Goal: Task Accomplishment & Management: Use online tool/utility

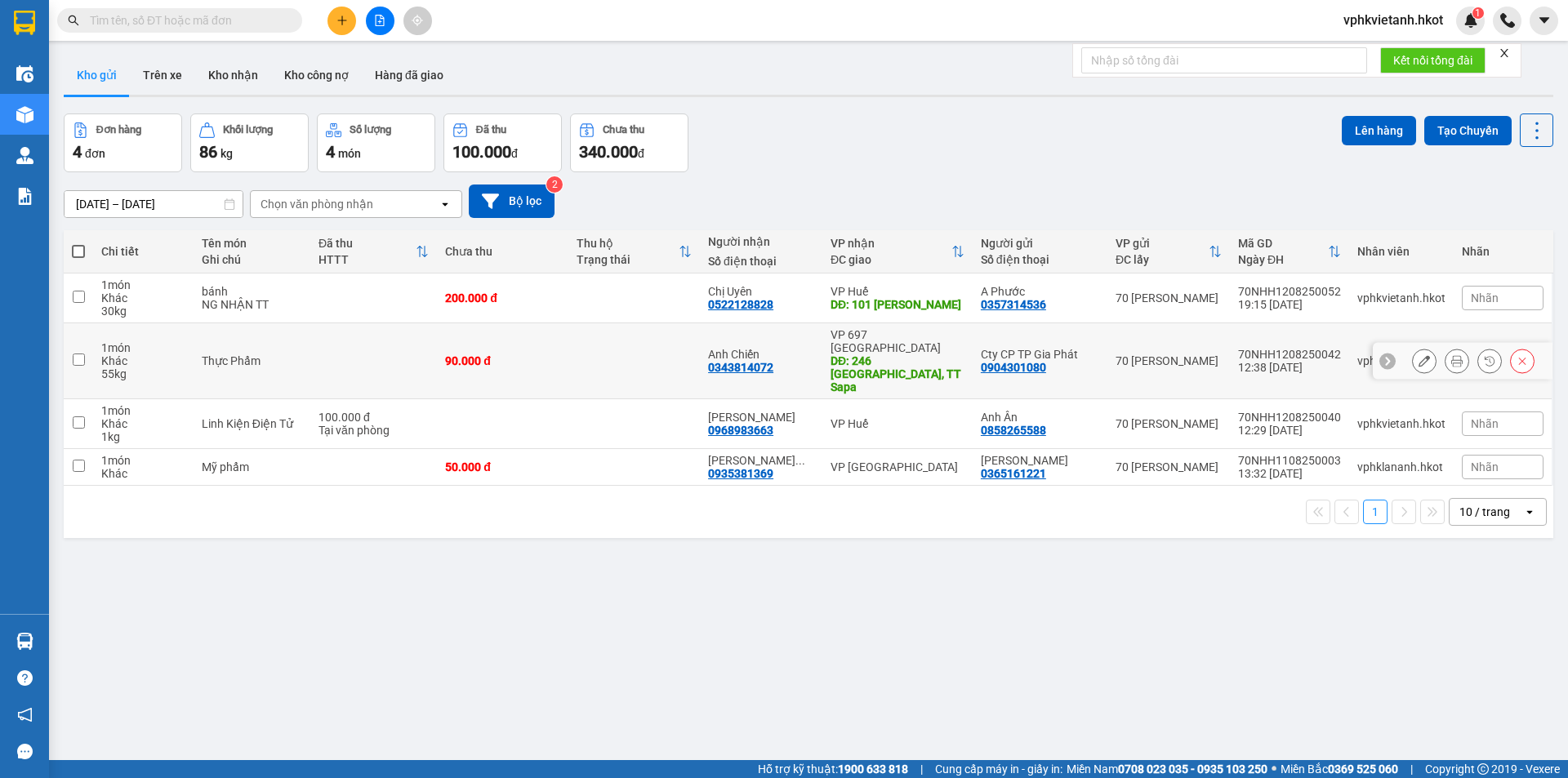
click at [1382, 355] on icon at bounding box center [1387, 360] width 12 height 12
click at [1308, 348] on div "70NHH1208250042" at bounding box center [1290, 354] width 103 height 13
checkbox input "true"
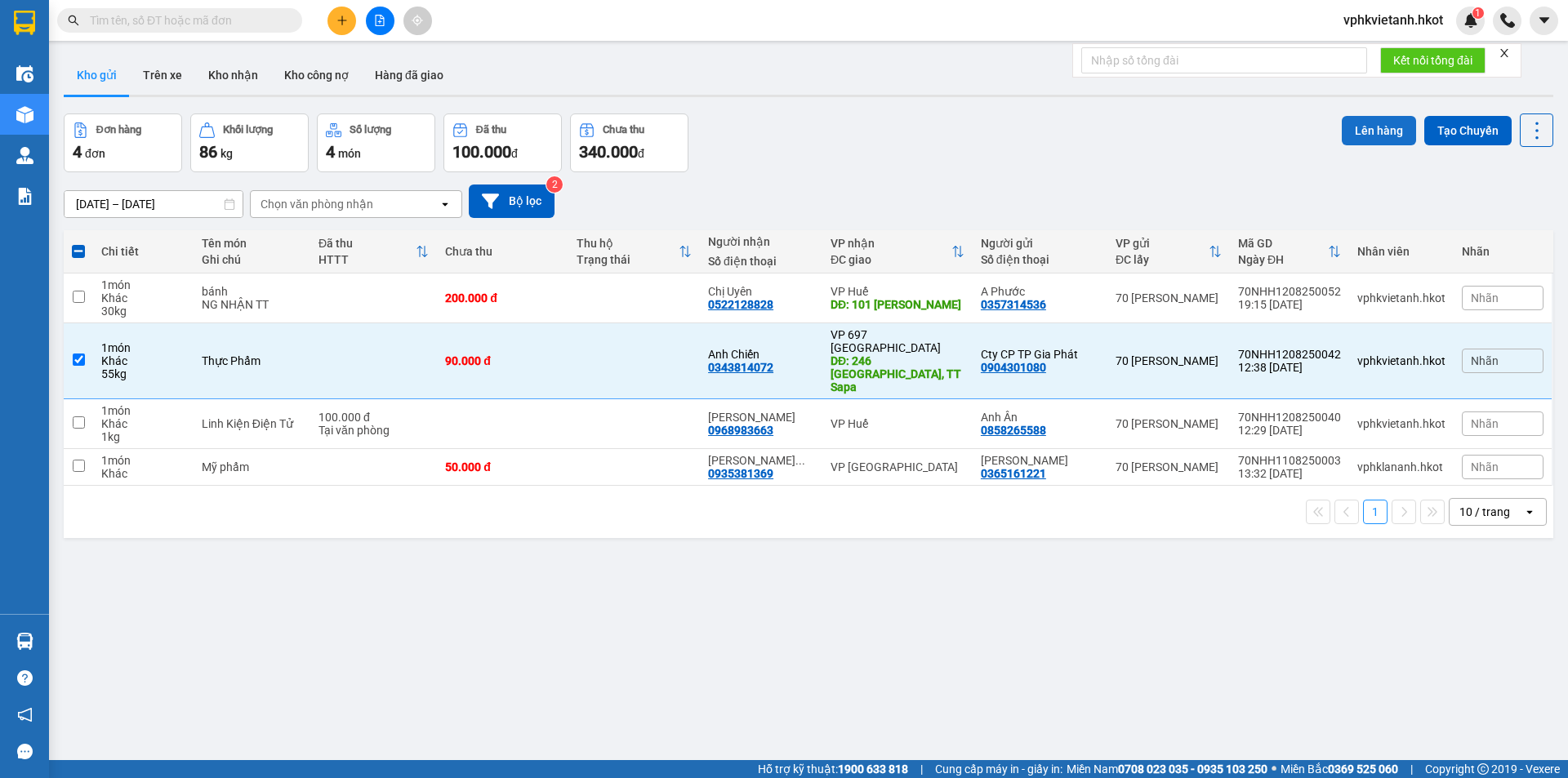
click at [1379, 119] on button "Lên hàng" at bounding box center [1379, 130] width 75 height 29
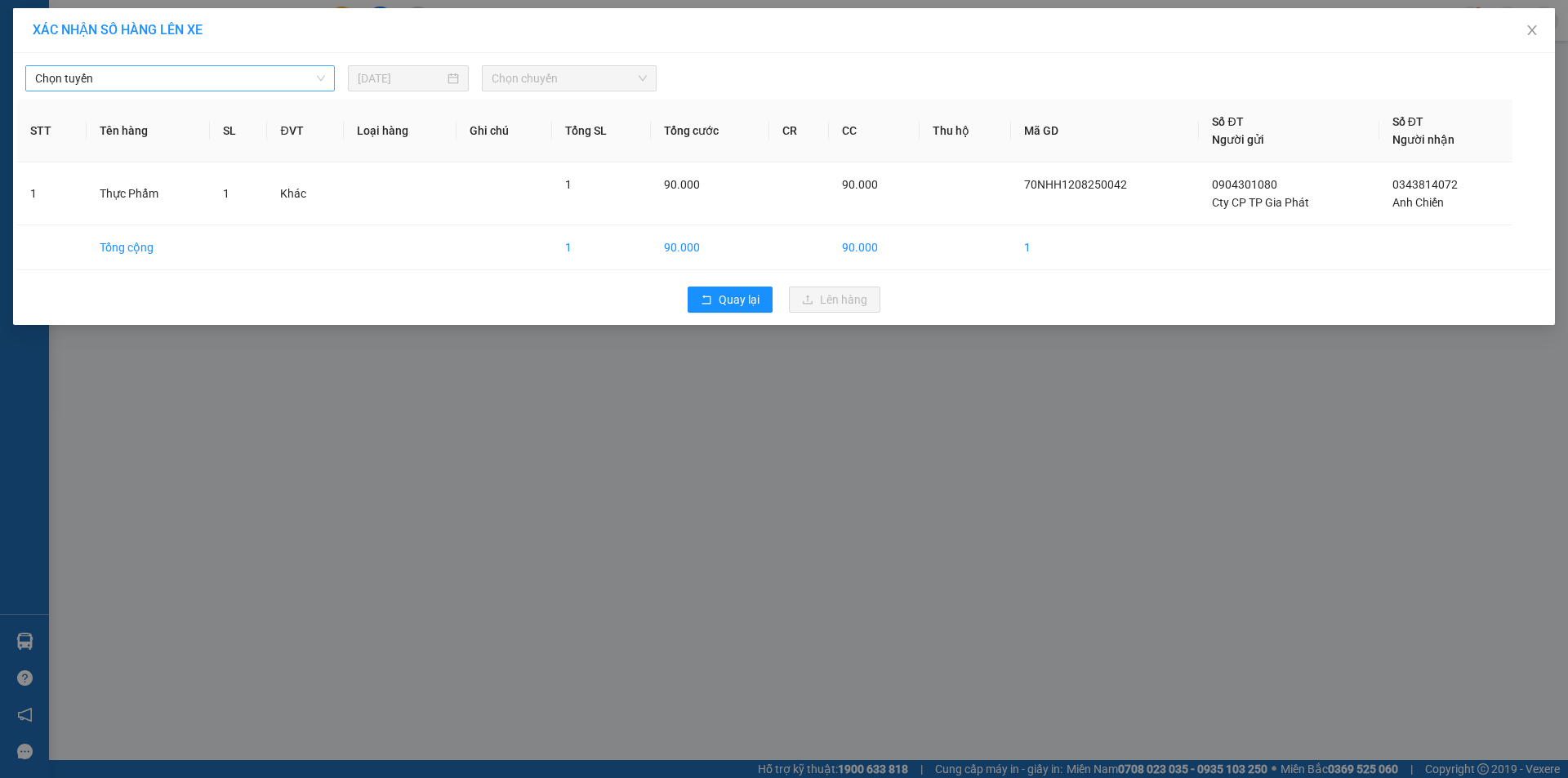
click at [111, 76] on span "Chọn tuyến" at bounding box center [180, 78] width 290 height 25
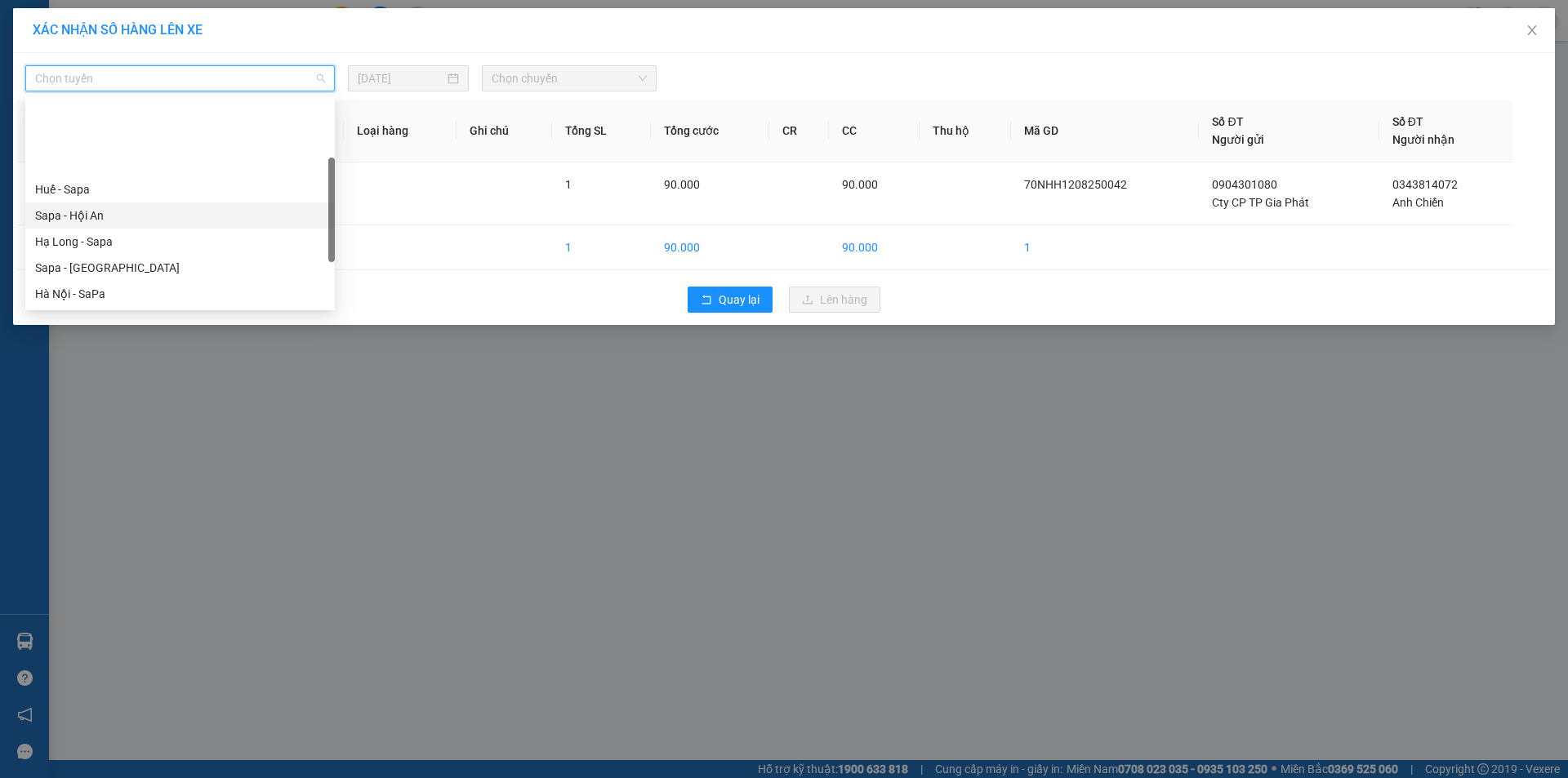
scroll to position [156, 0]
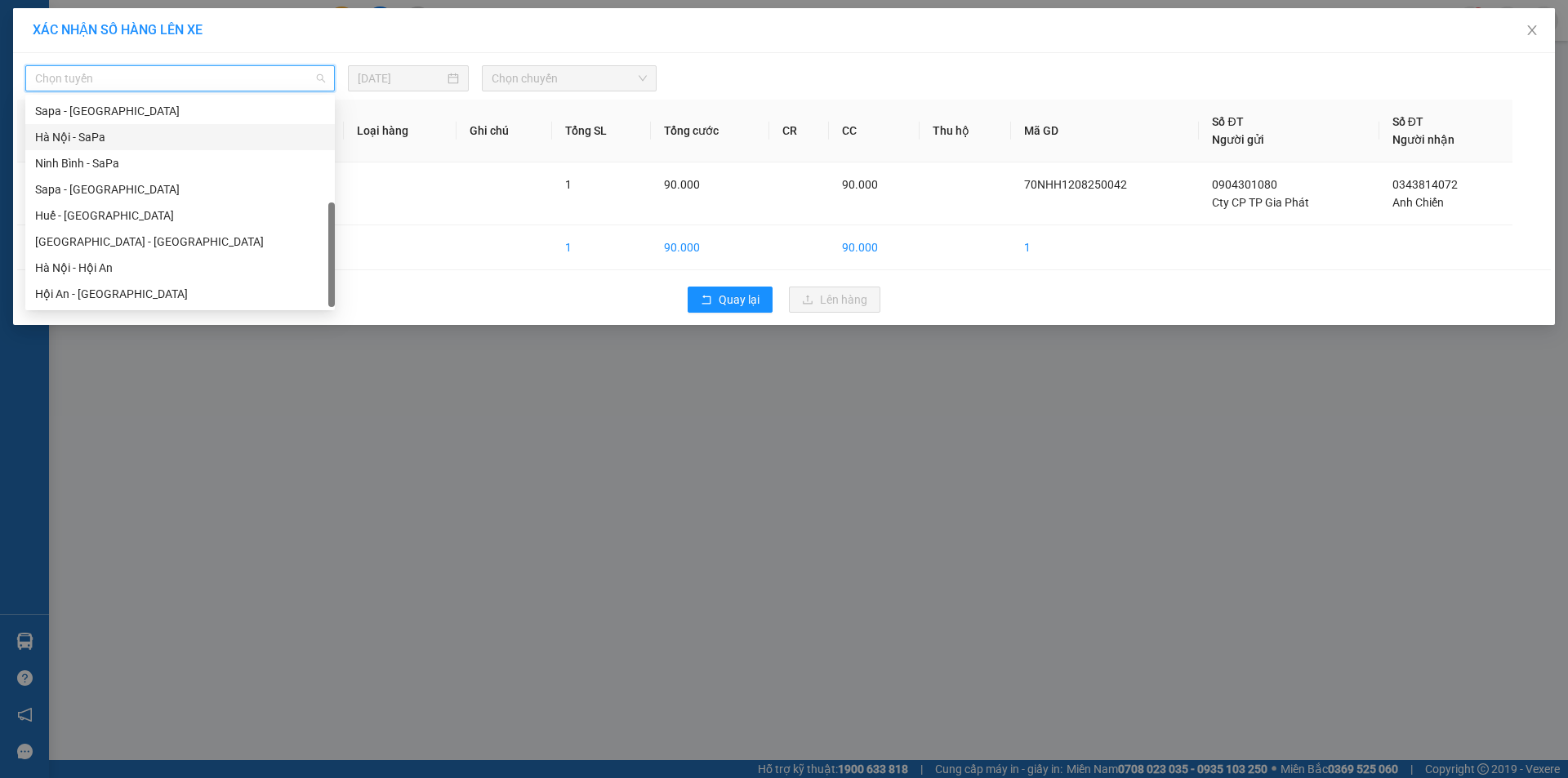
click at [105, 140] on div "Hà Nội - SaPa" at bounding box center [180, 137] width 290 height 18
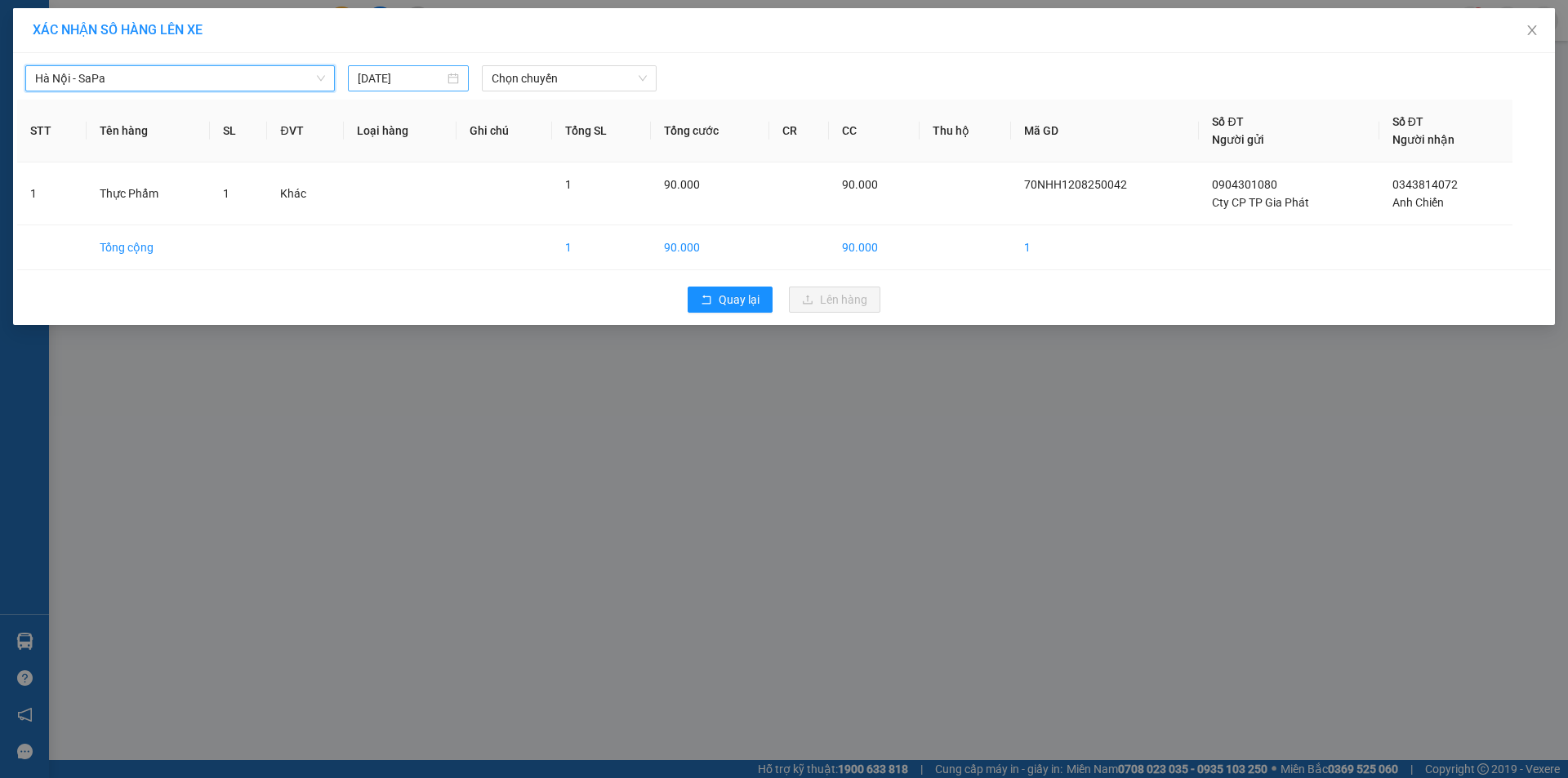
click at [400, 79] on input "[DATE]" at bounding box center [400, 78] width 86 height 18
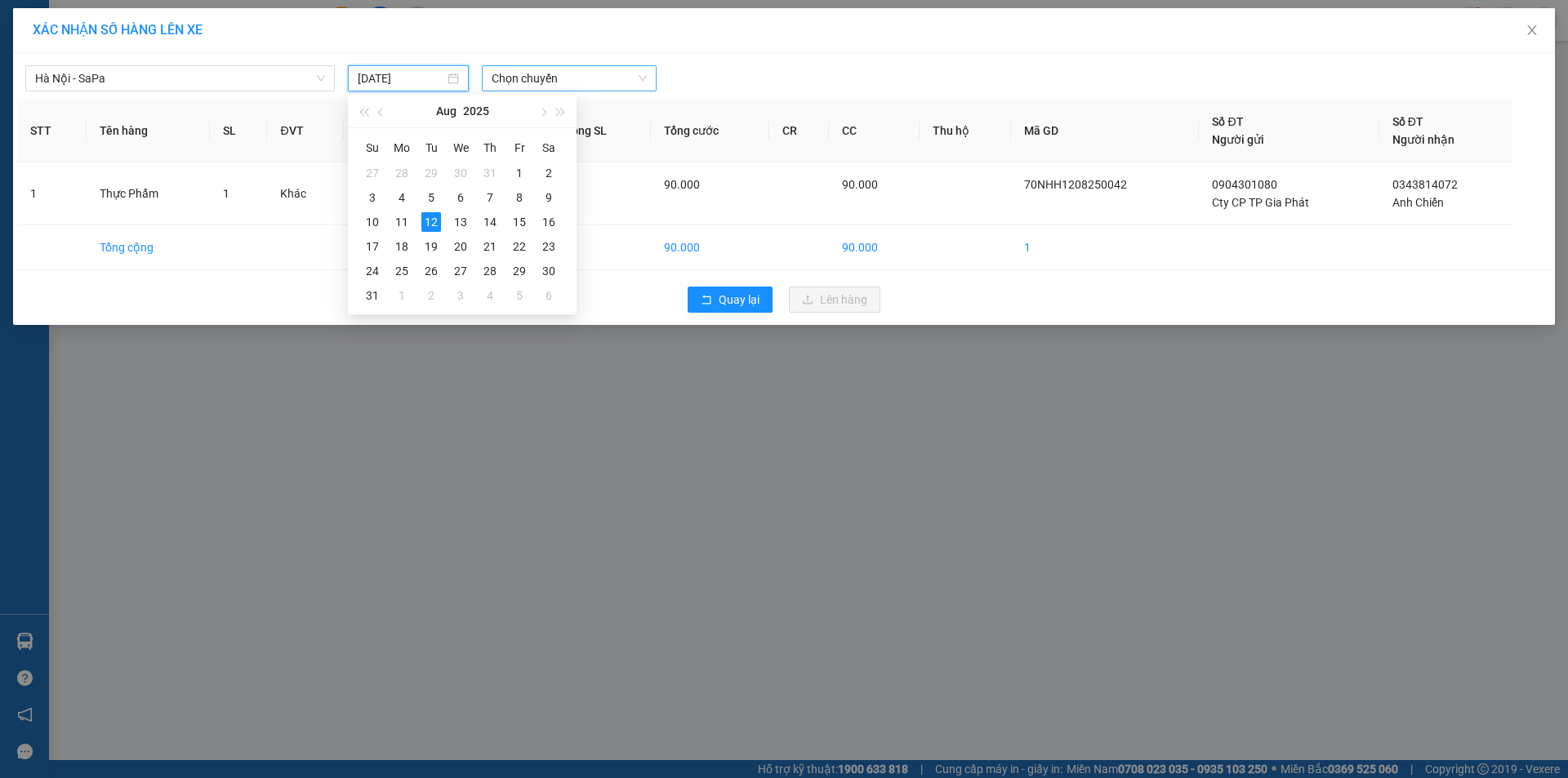
click at [533, 77] on span "Chọn chuyến" at bounding box center [569, 78] width 155 height 25
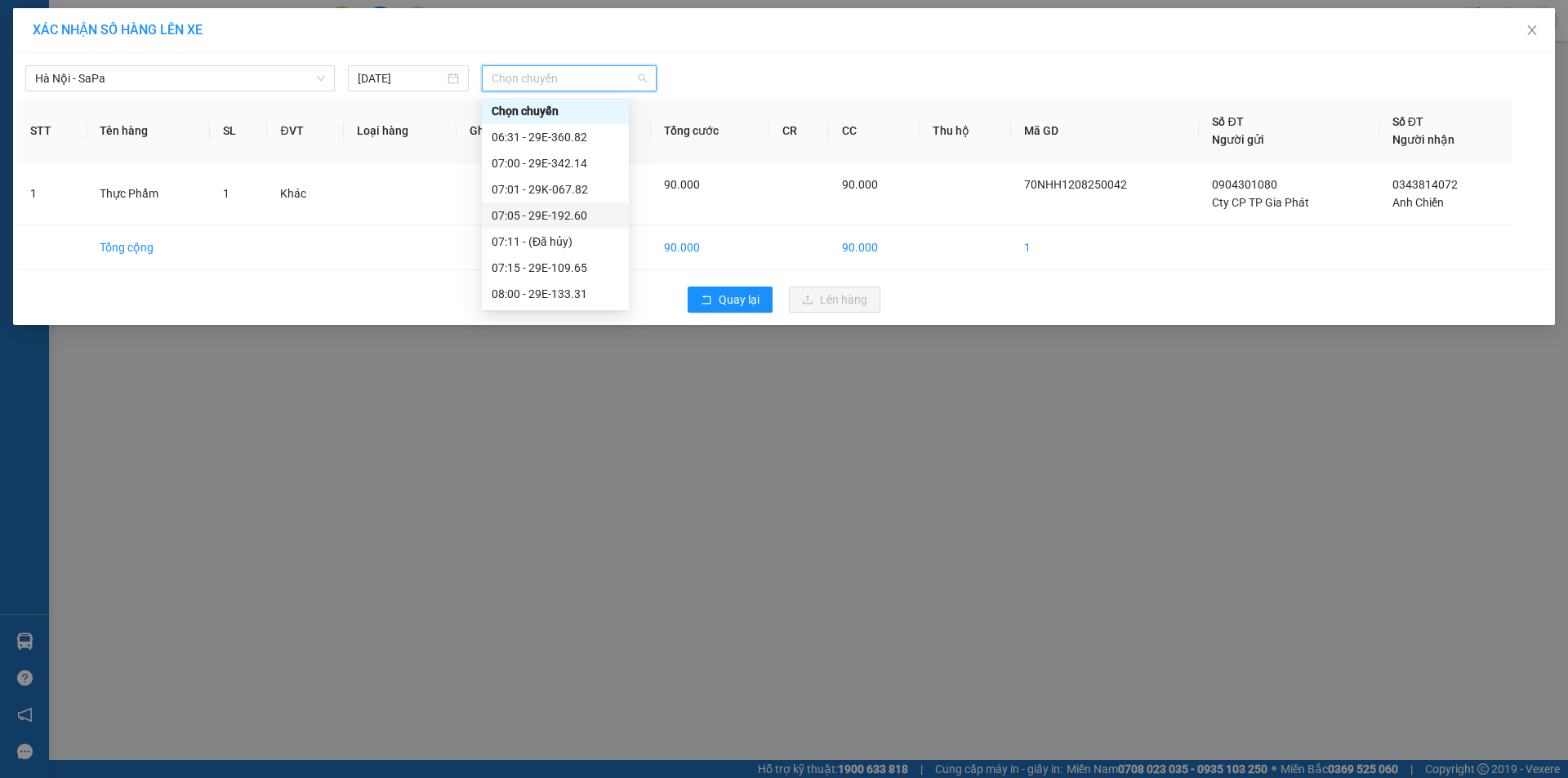
scroll to position [245, 0]
click at [183, 80] on span "Hà Nội - SaPa" at bounding box center [180, 78] width 290 height 25
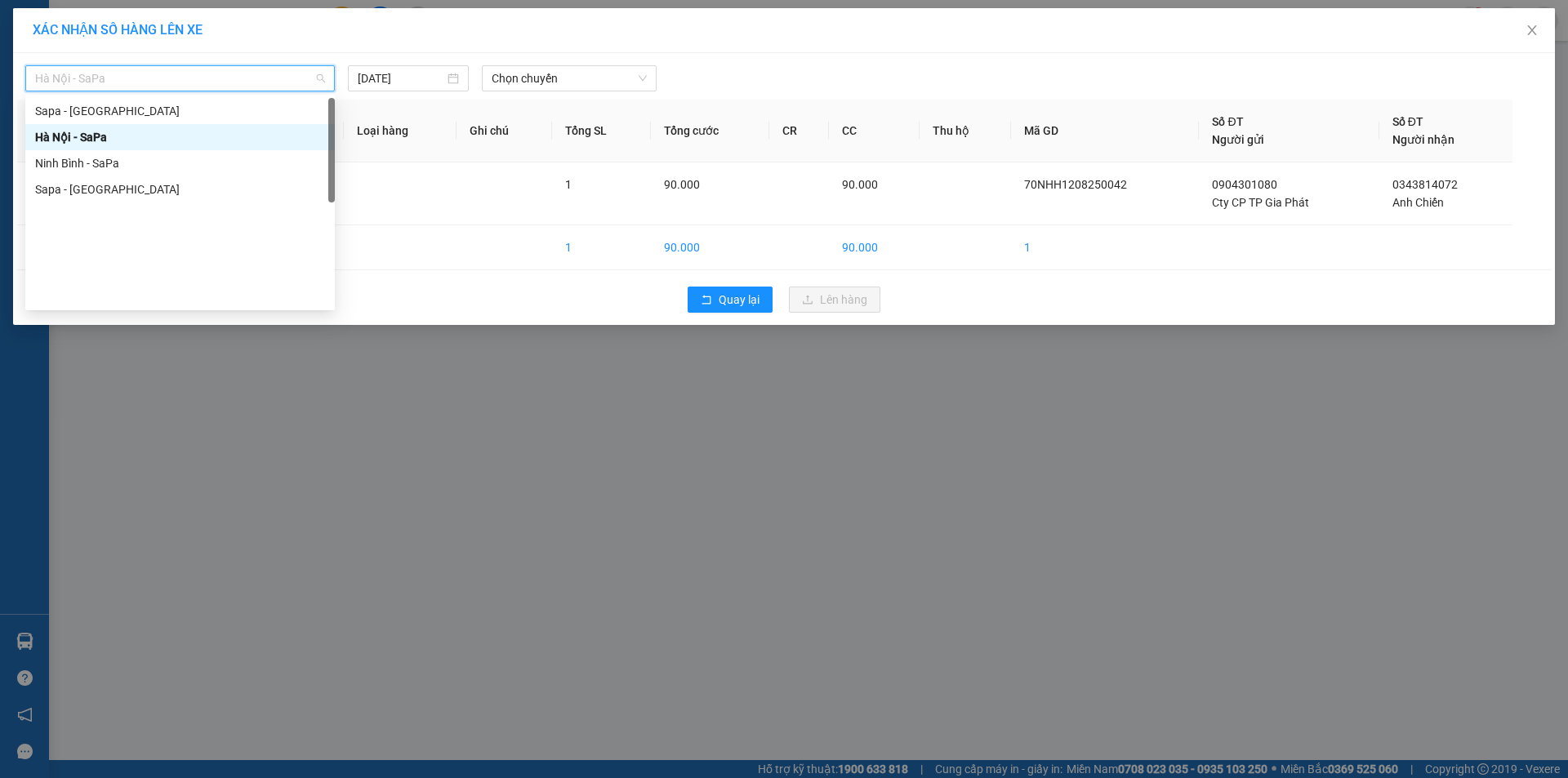
scroll to position [0, 0]
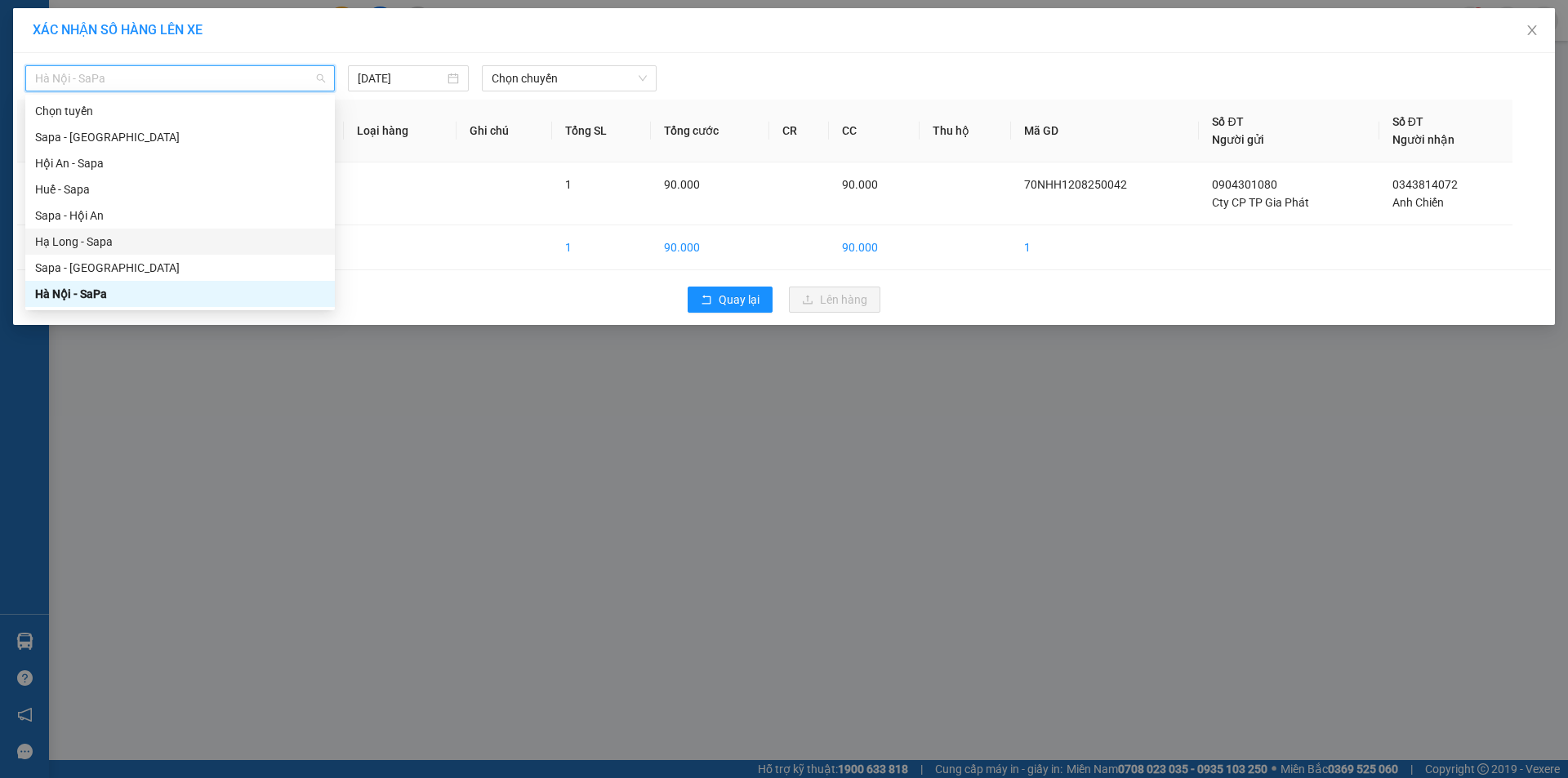
click at [116, 245] on div "Hạ Long - Sapa" at bounding box center [180, 242] width 290 height 18
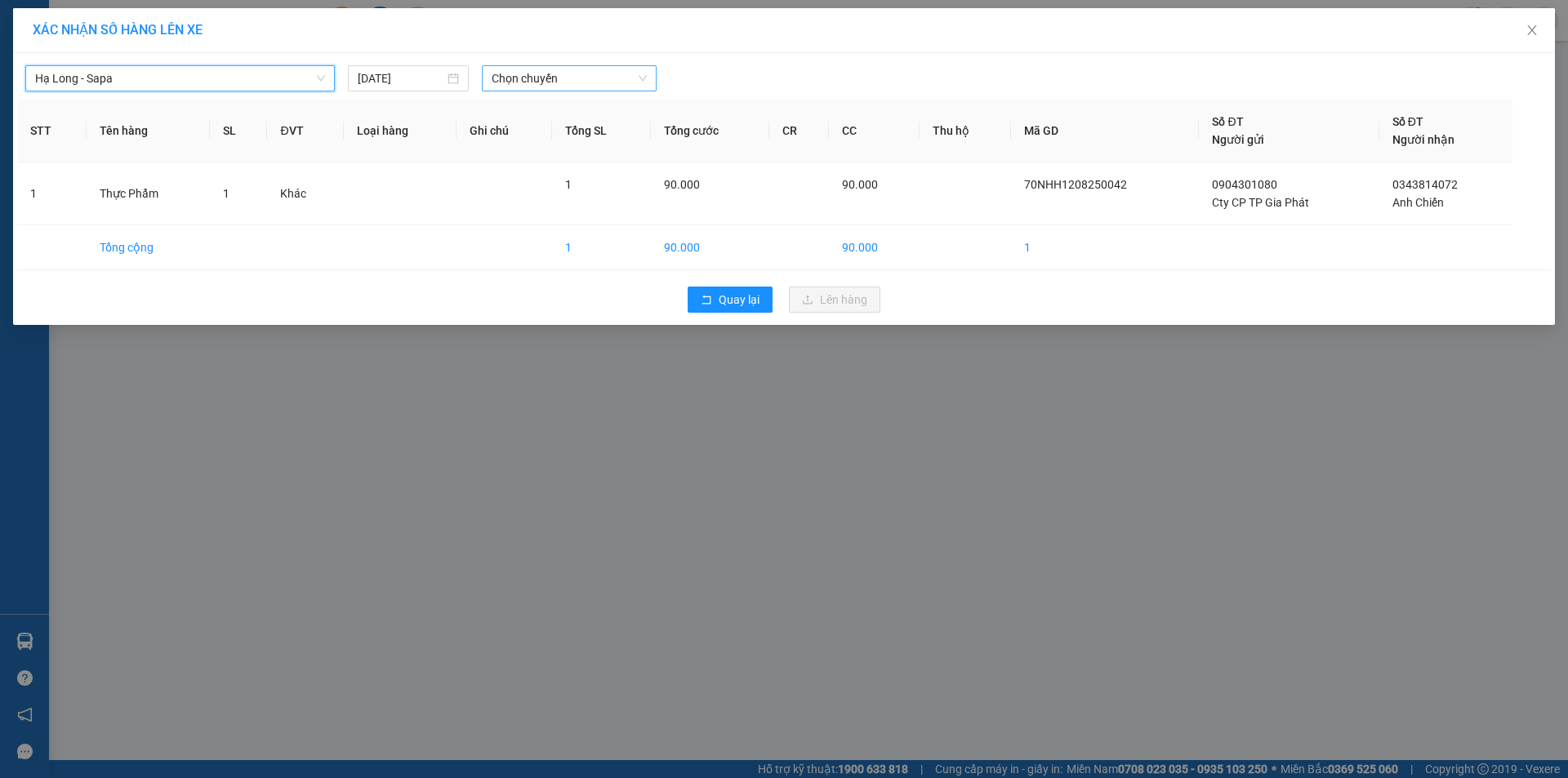
click at [519, 77] on span "Chọn chuyến" at bounding box center [569, 78] width 155 height 25
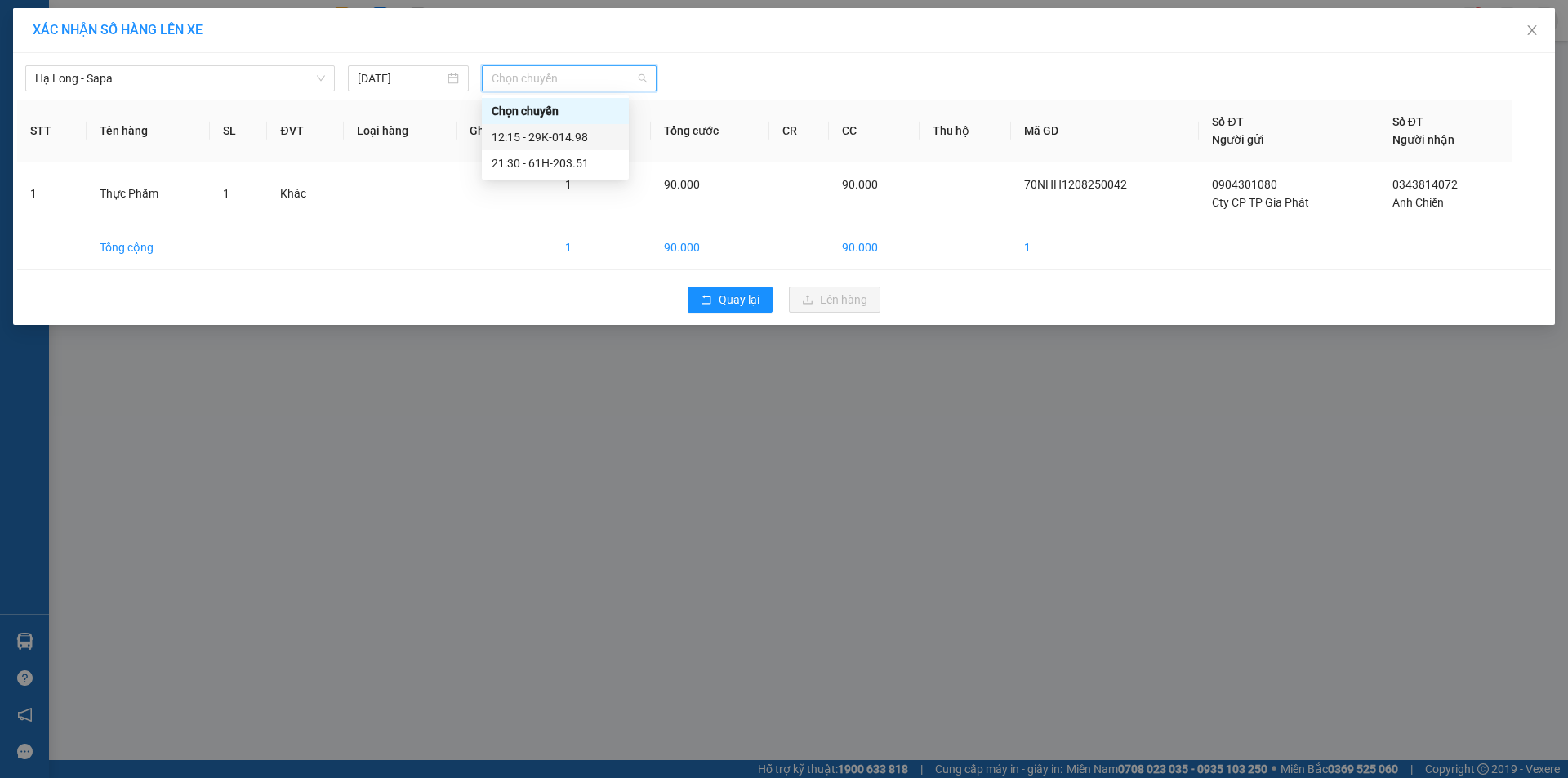
click at [550, 135] on div "12:15 - 29K-014.98" at bounding box center [555, 137] width 127 height 18
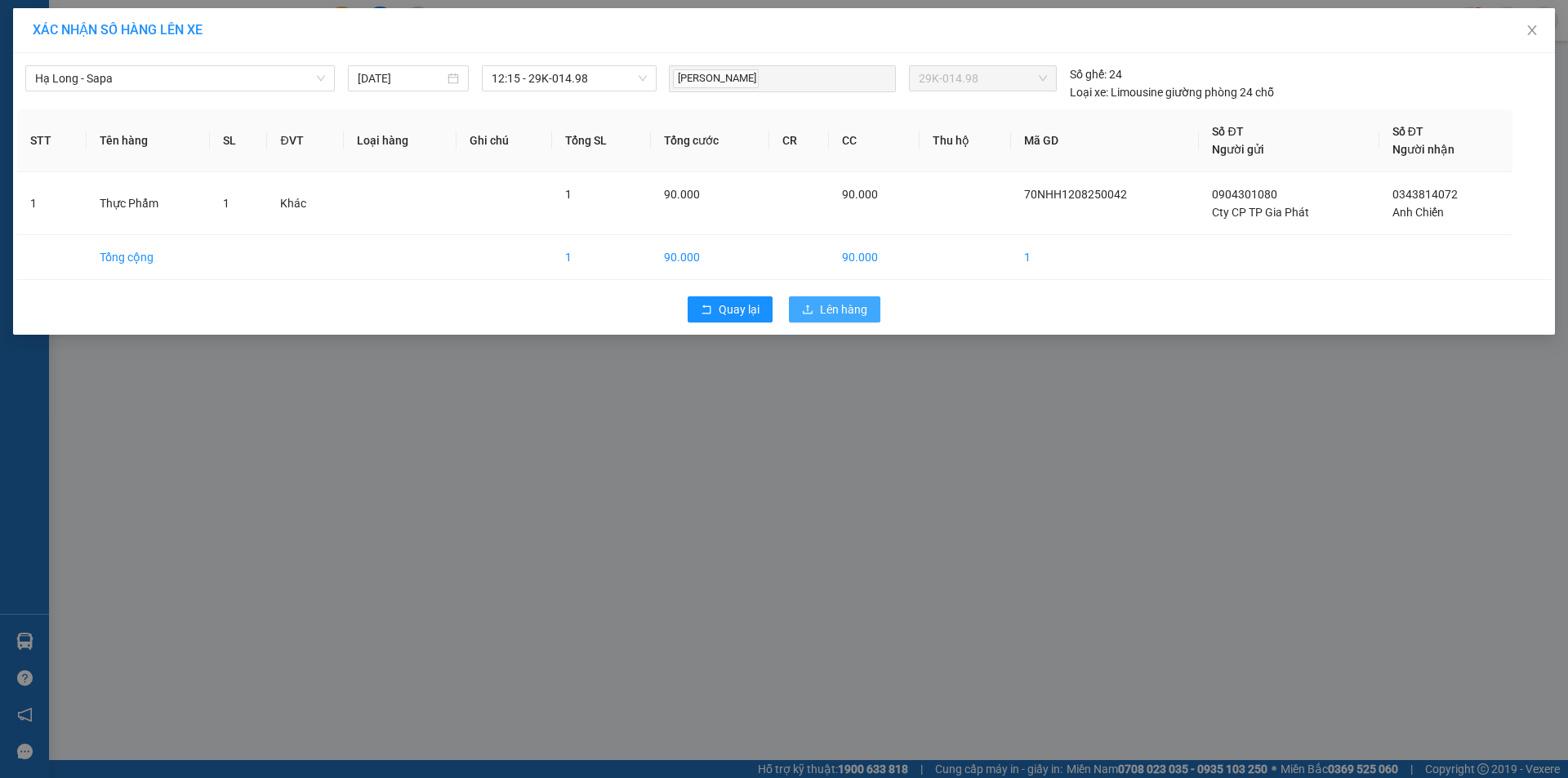
click at [803, 311] on icon "upload" at bounding box center [808, 309] width 12 height 12
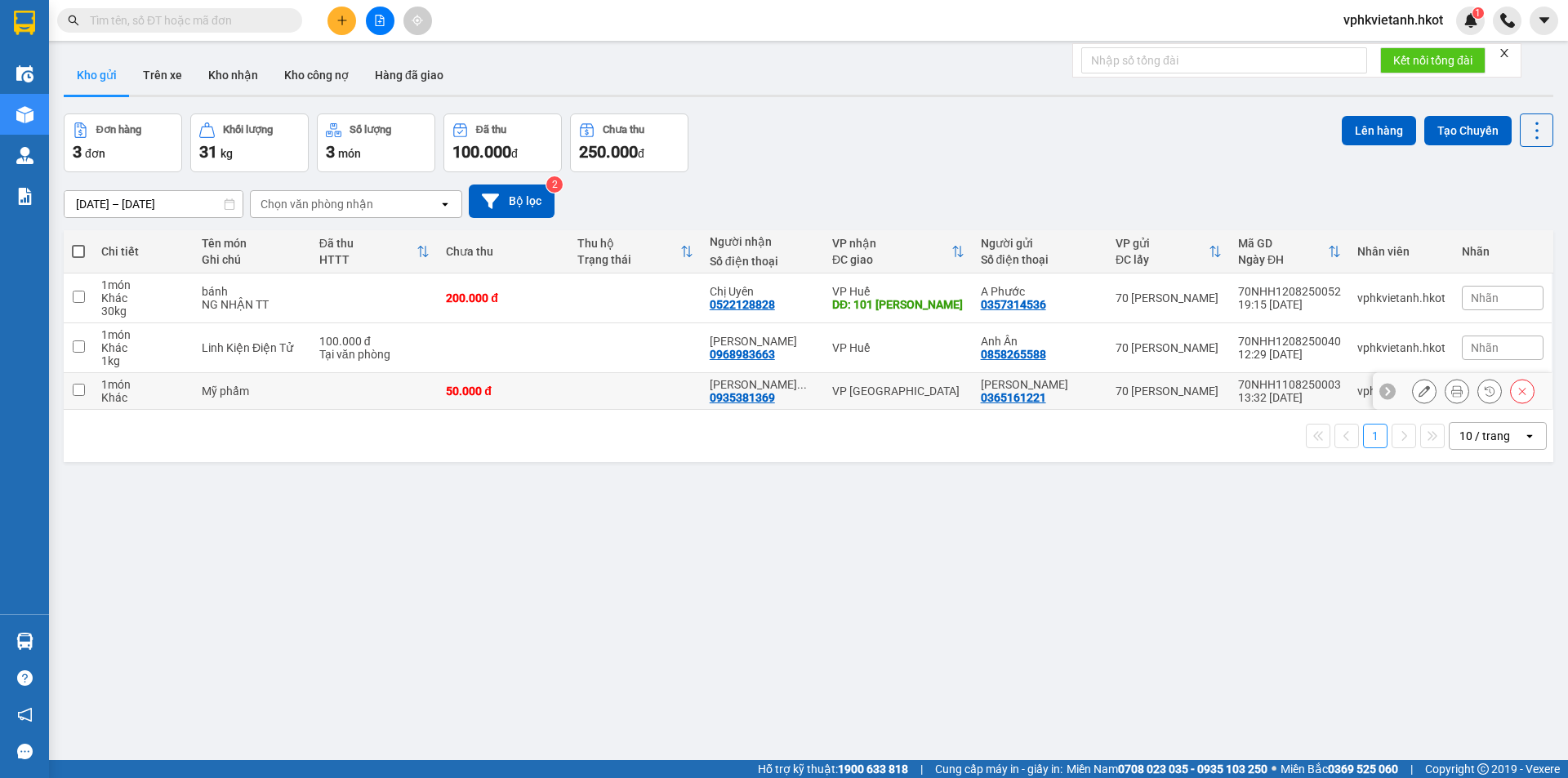
click at [1143, 405] on td "70 [PERSON_NAME]" at bounding box center [1169, 391] width 123 height 36
checkbox input "true"
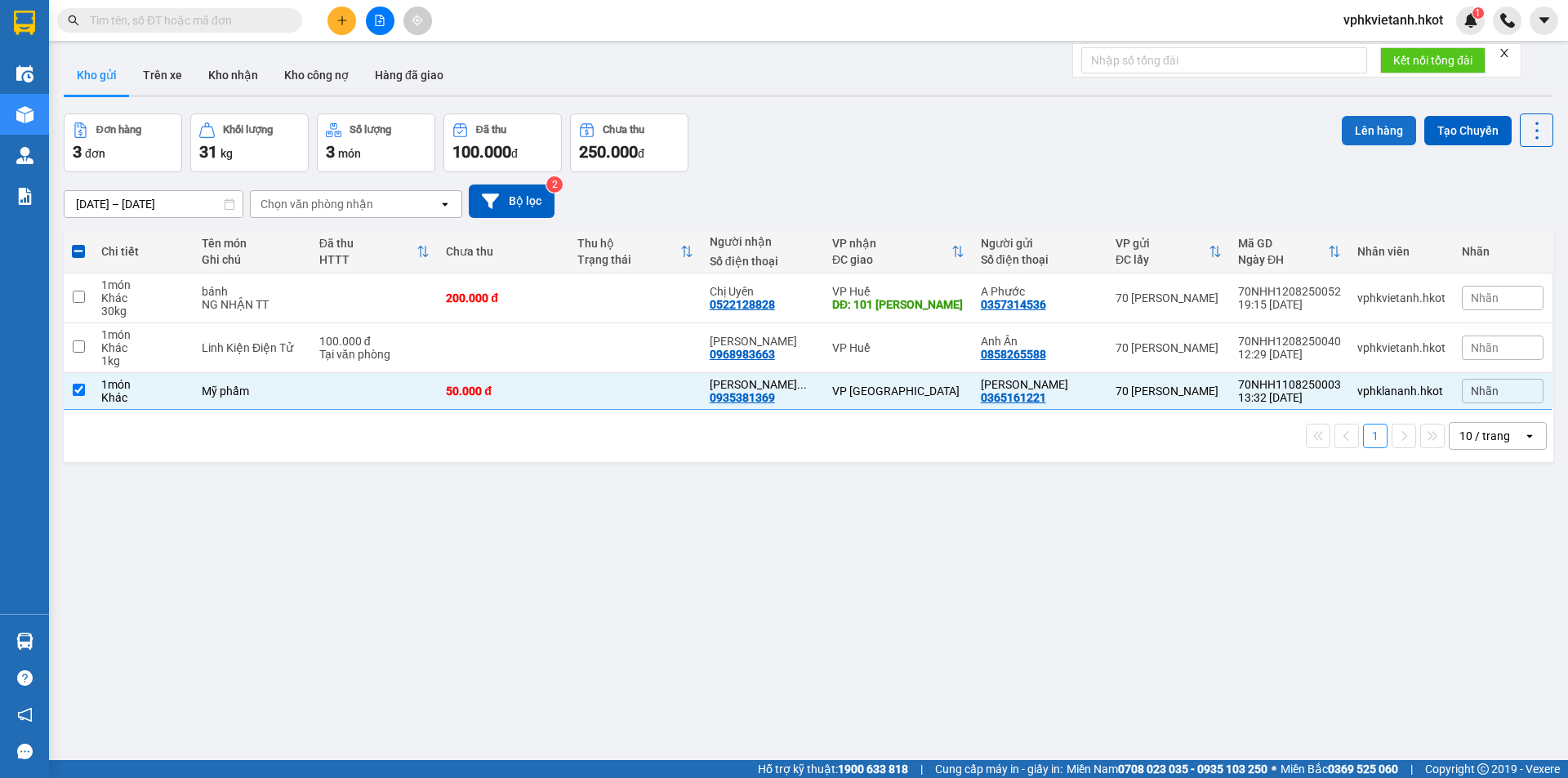
click at [1357, 140] on button "Lên hàng" at bounding box center [1379, 130] width 75 height 29
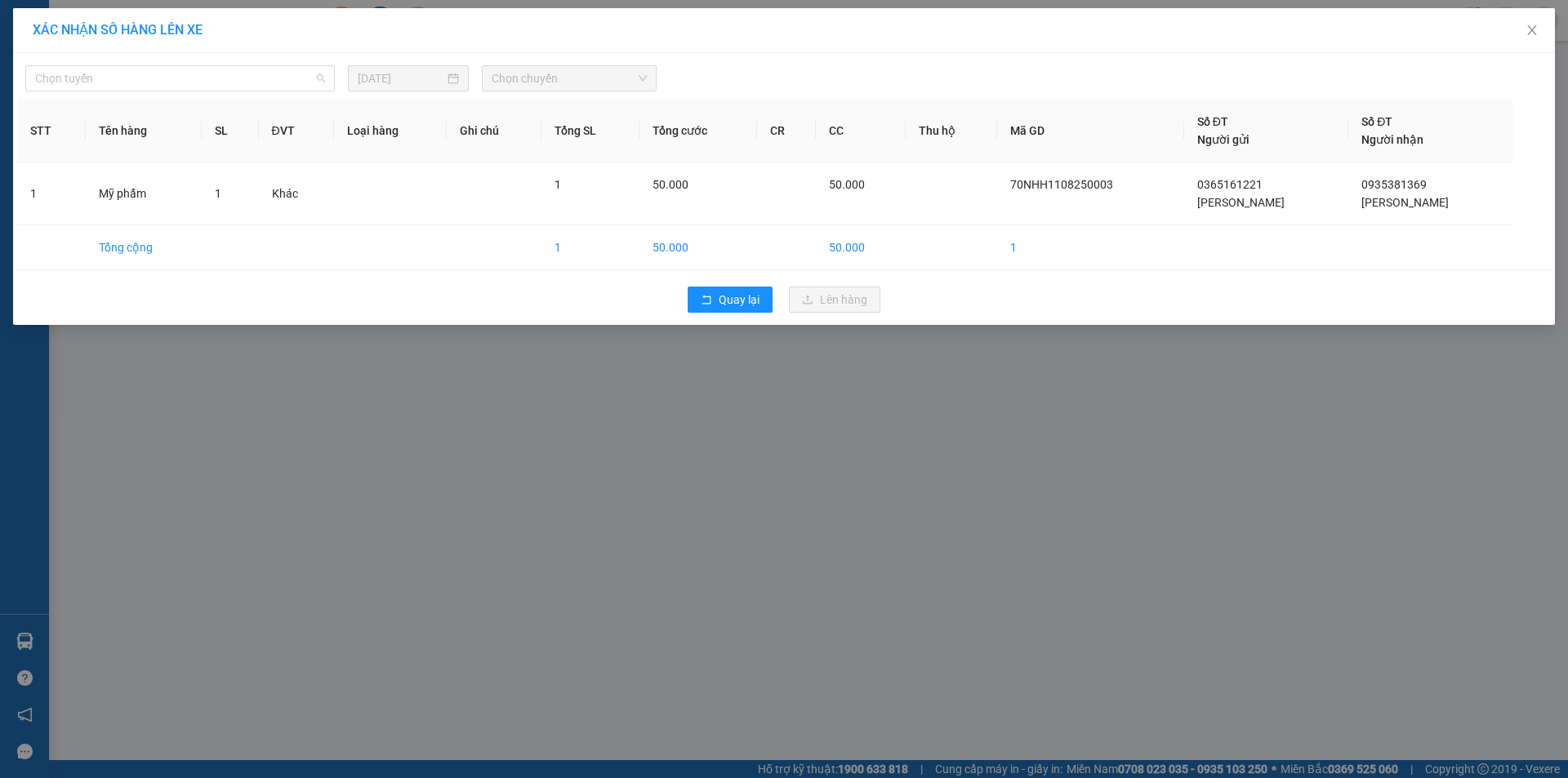
drag, startPoint x: 215, startPoint y: 85, endPoint x: 147, endPoint y: 128, distance: 80.5
click at [214, 84] on span "Chọn tuyến" at bounding box center [180, 78] width 290 height 25
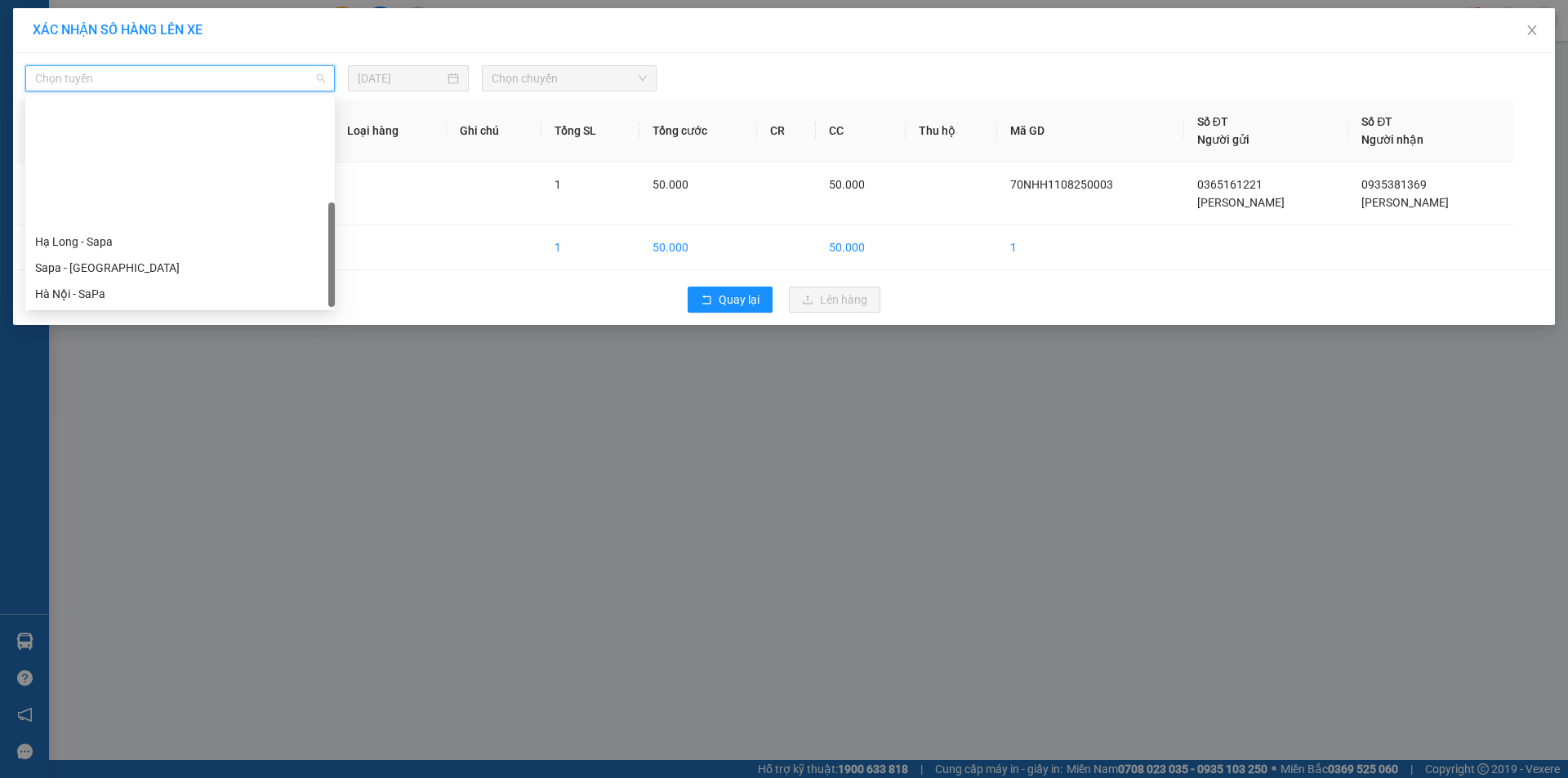
scroll to position [156, 0]
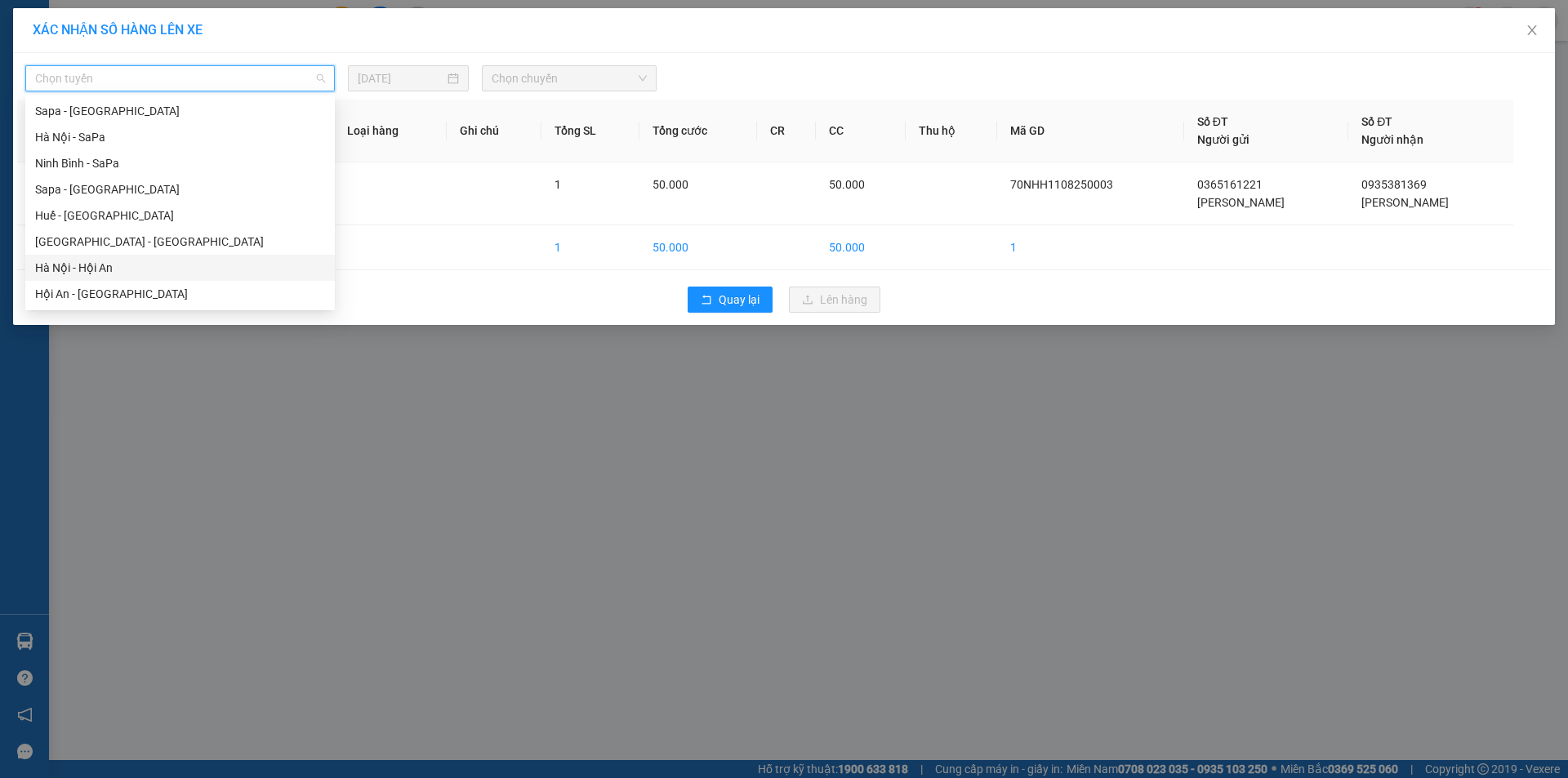
click at [95, 276] on div "Hà Nội - Hội An" at bounding box center [180, 268] width 290 height 18
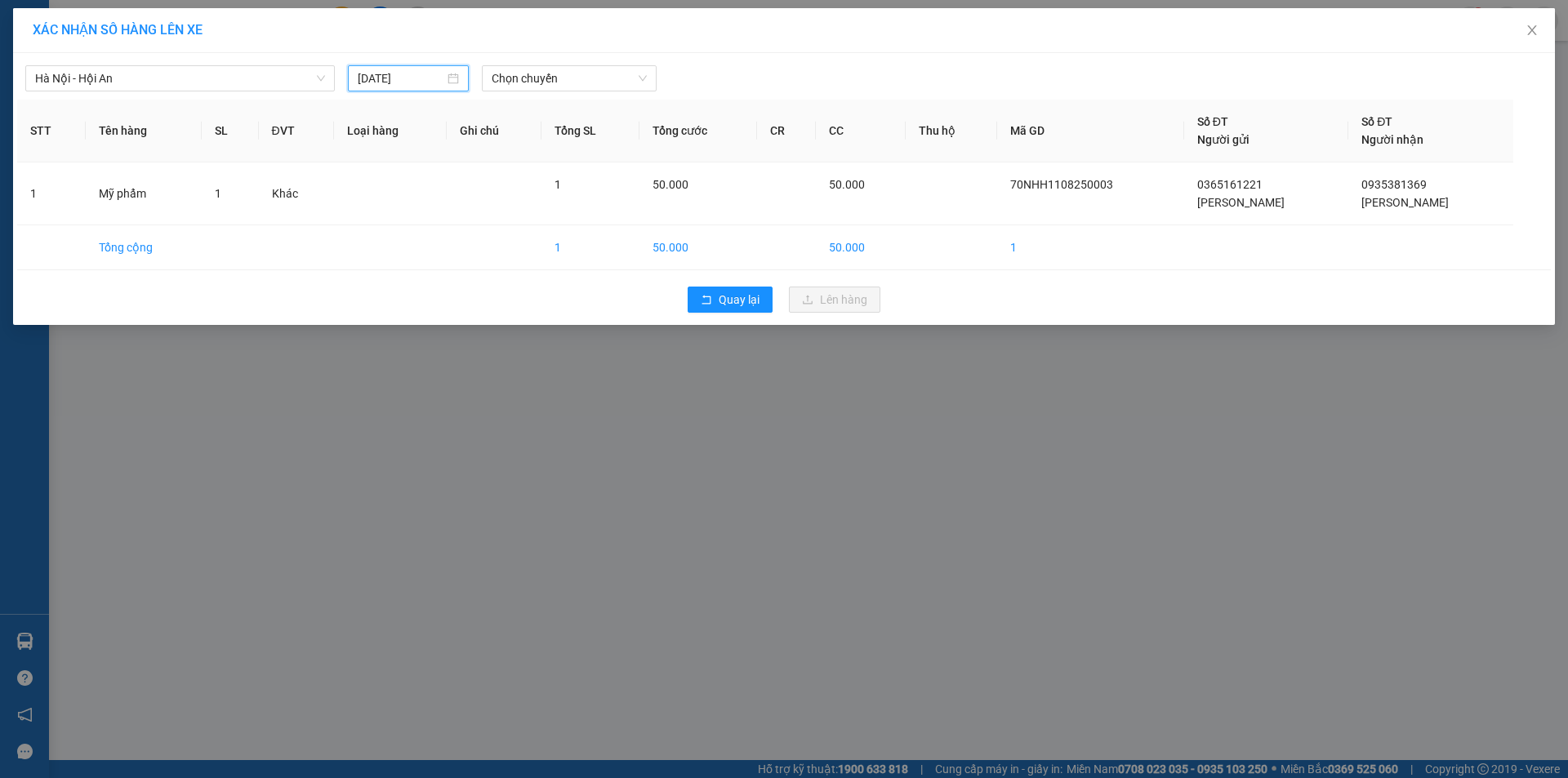
click at [419, 77] on input "[DATE]" at bounding box center [400, 78] width 86 height 18
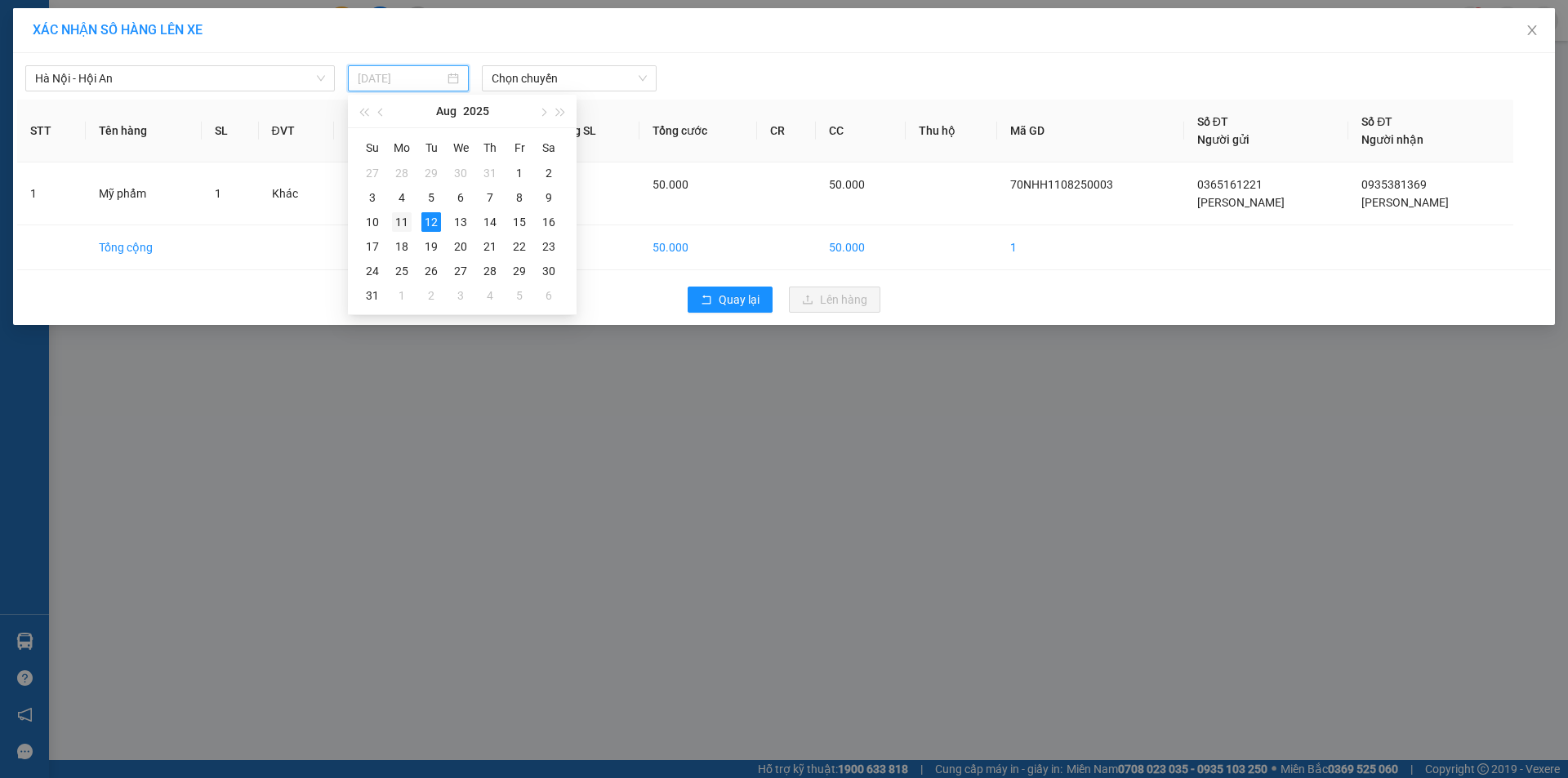
click at [404, 213] on div "11" at bounding box center [402, 222] width 20 height 20
type input "[DATE]"
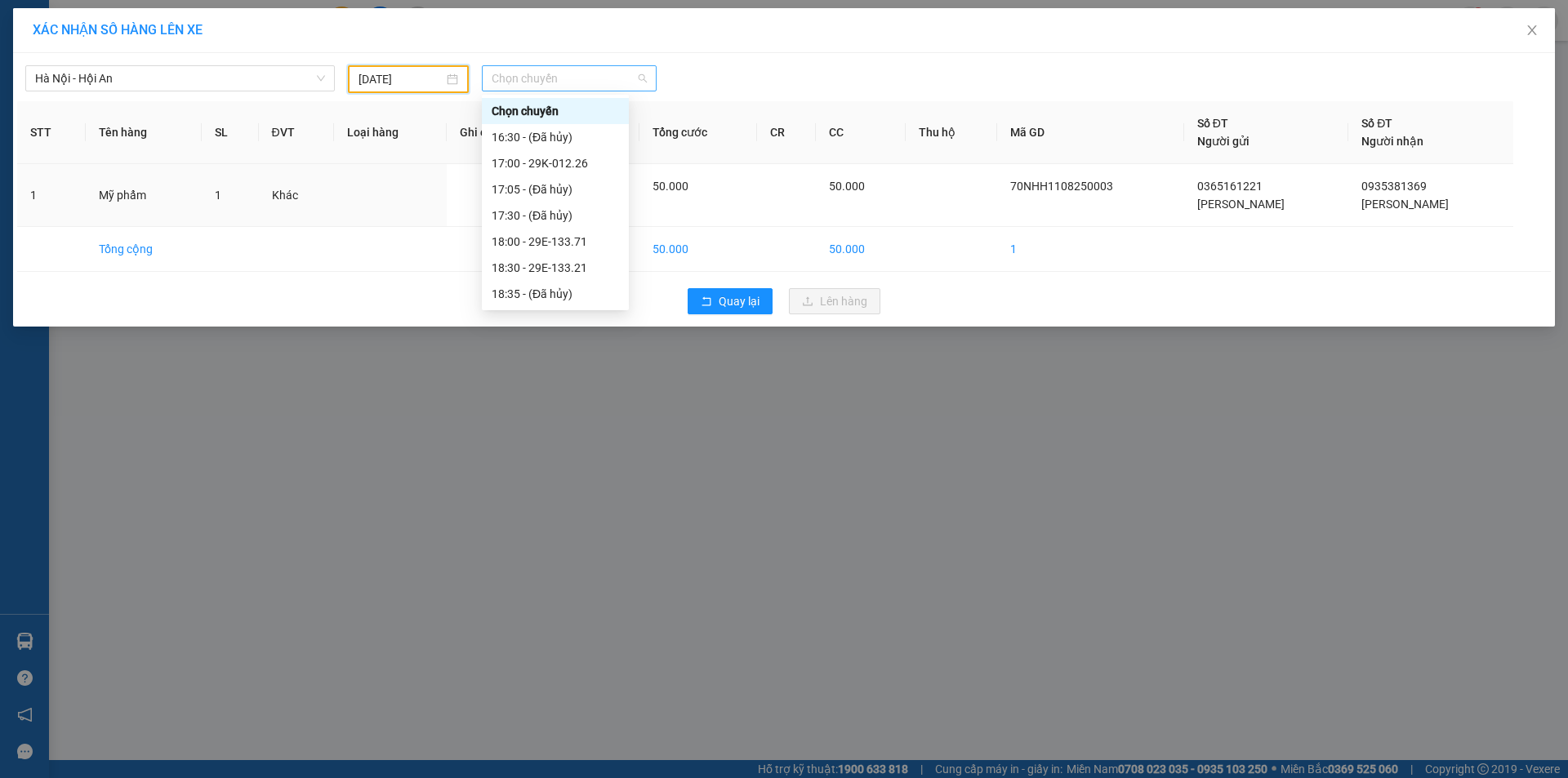
click at [566, 82] on span "Chọn chuyến" at bounding box center [569, 78] width 155 height 25
click at [554, 287] on div "20:35 - 29E-336.70" at bounding box center [555, 293] width 127 height 18
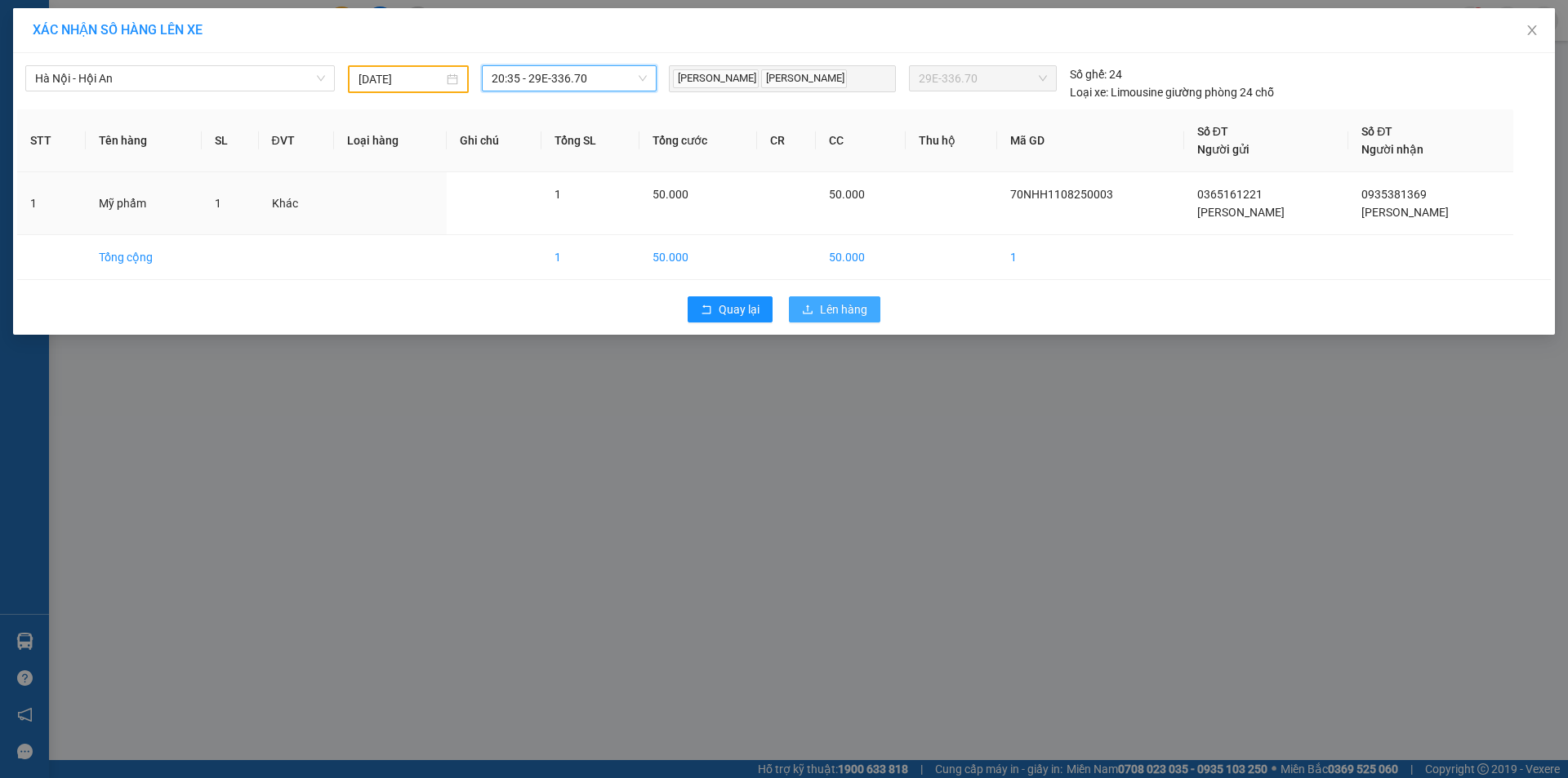
click at [835, 307] on span "Lên hàng" at bounding box center [843, 309] width 47 height 18
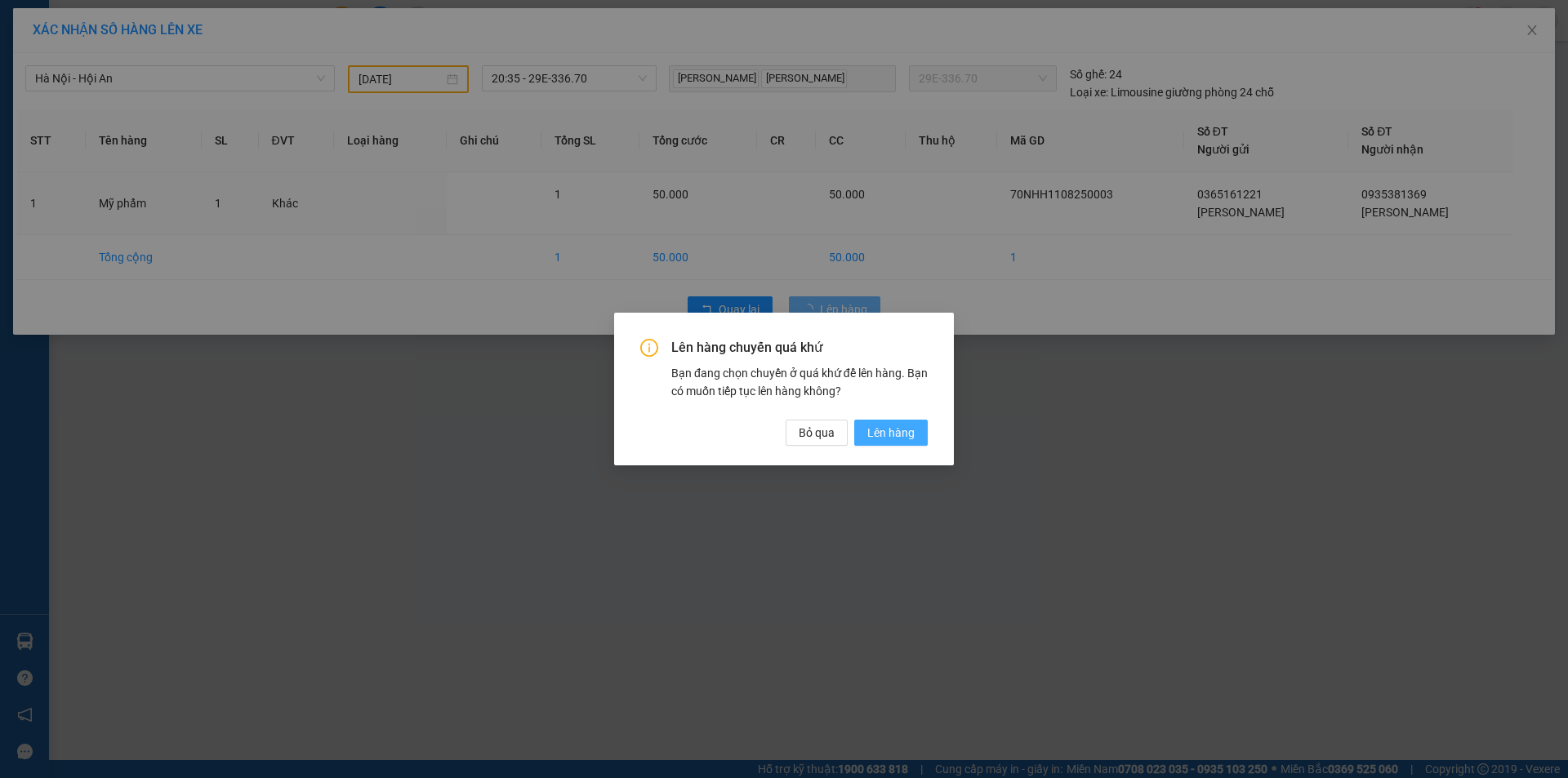
click at [893, 434] on span "Lên hàng" at bounding box center [890, 433] width 47 height 18
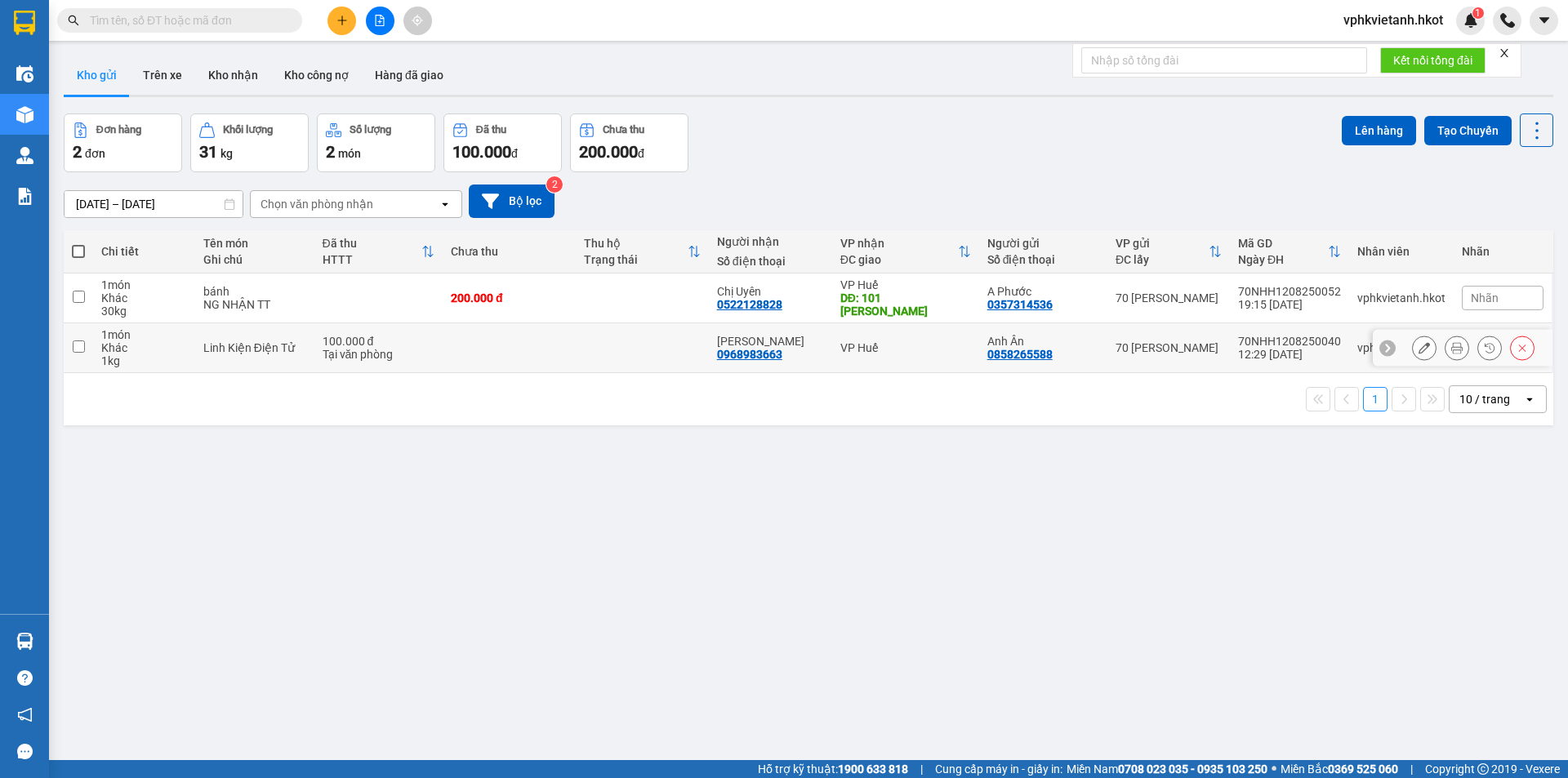
drag, startPoint x: 552, startPoint y: 337, endPoint x: 565, endPoint y: 330, distance: 14.8
click at [553, 337] on td at bounding box center [510, 349] width 133 height 50
checkbox input "true"
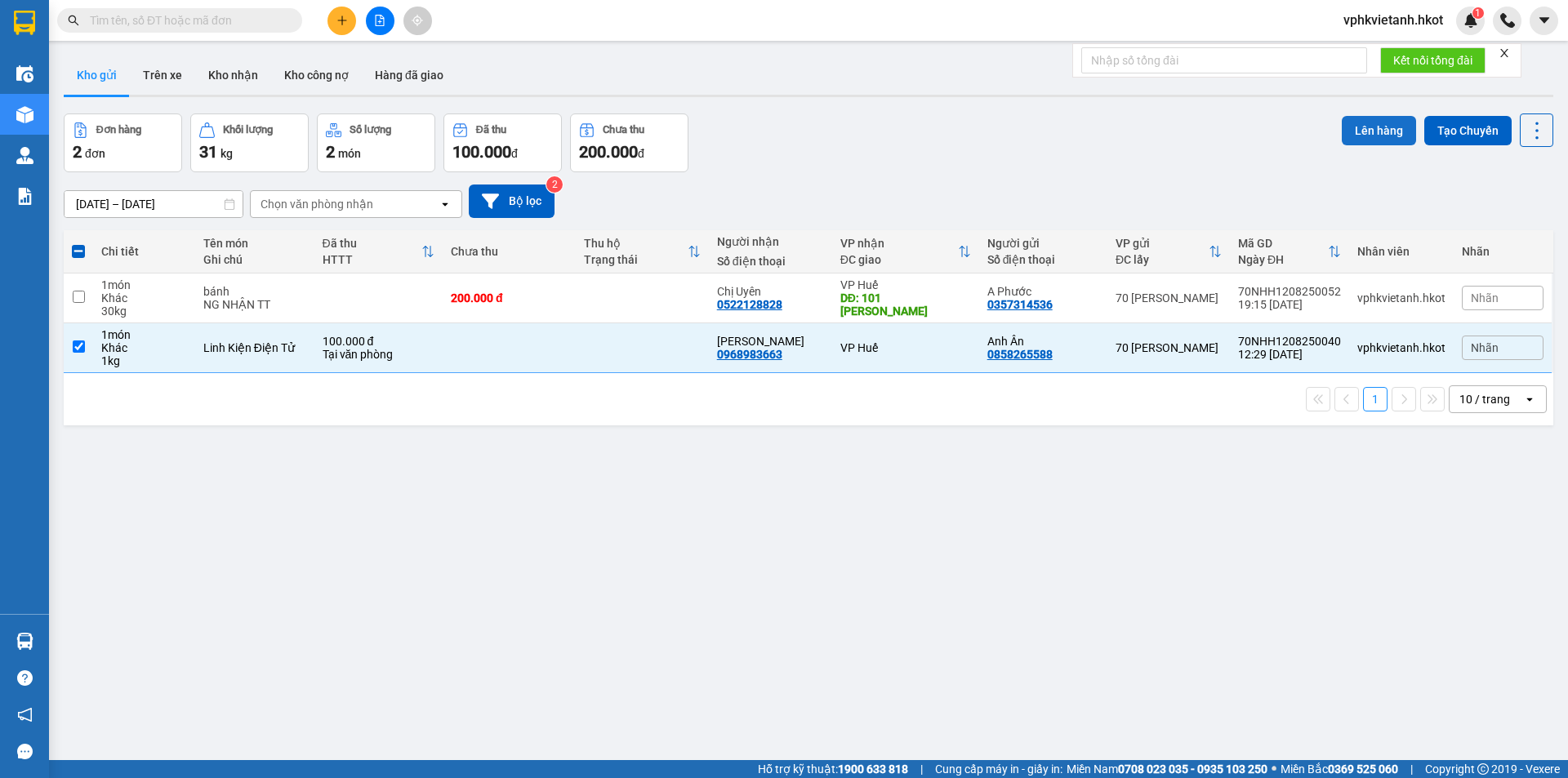
click at [1395, 125] on button "Lên hàng" at bounding box center [1379, 130] width 75 height 29
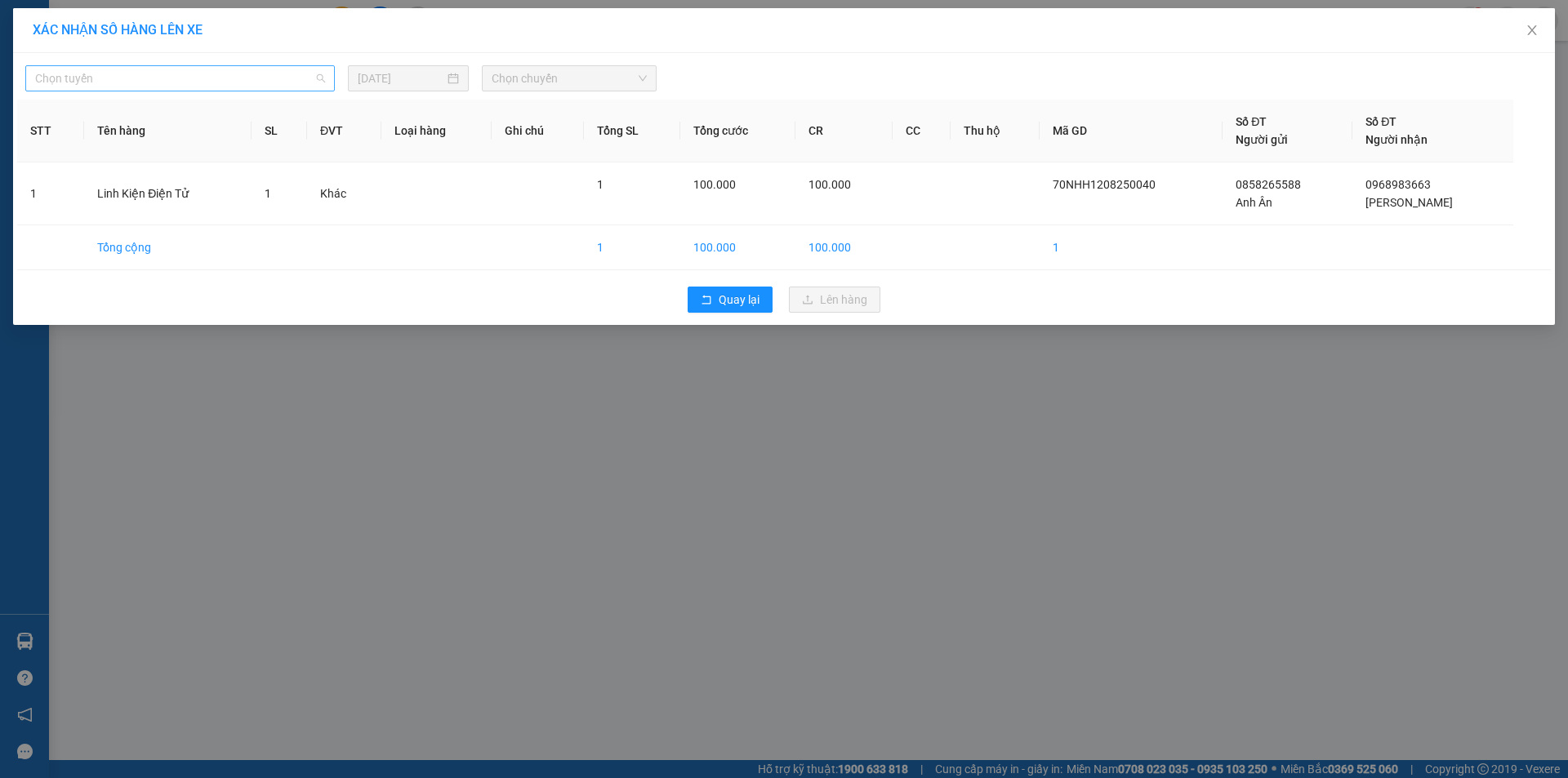
click at [216, 83] on span "Chọn tuyến" at bounding box center [180, 78] width 290 height 25
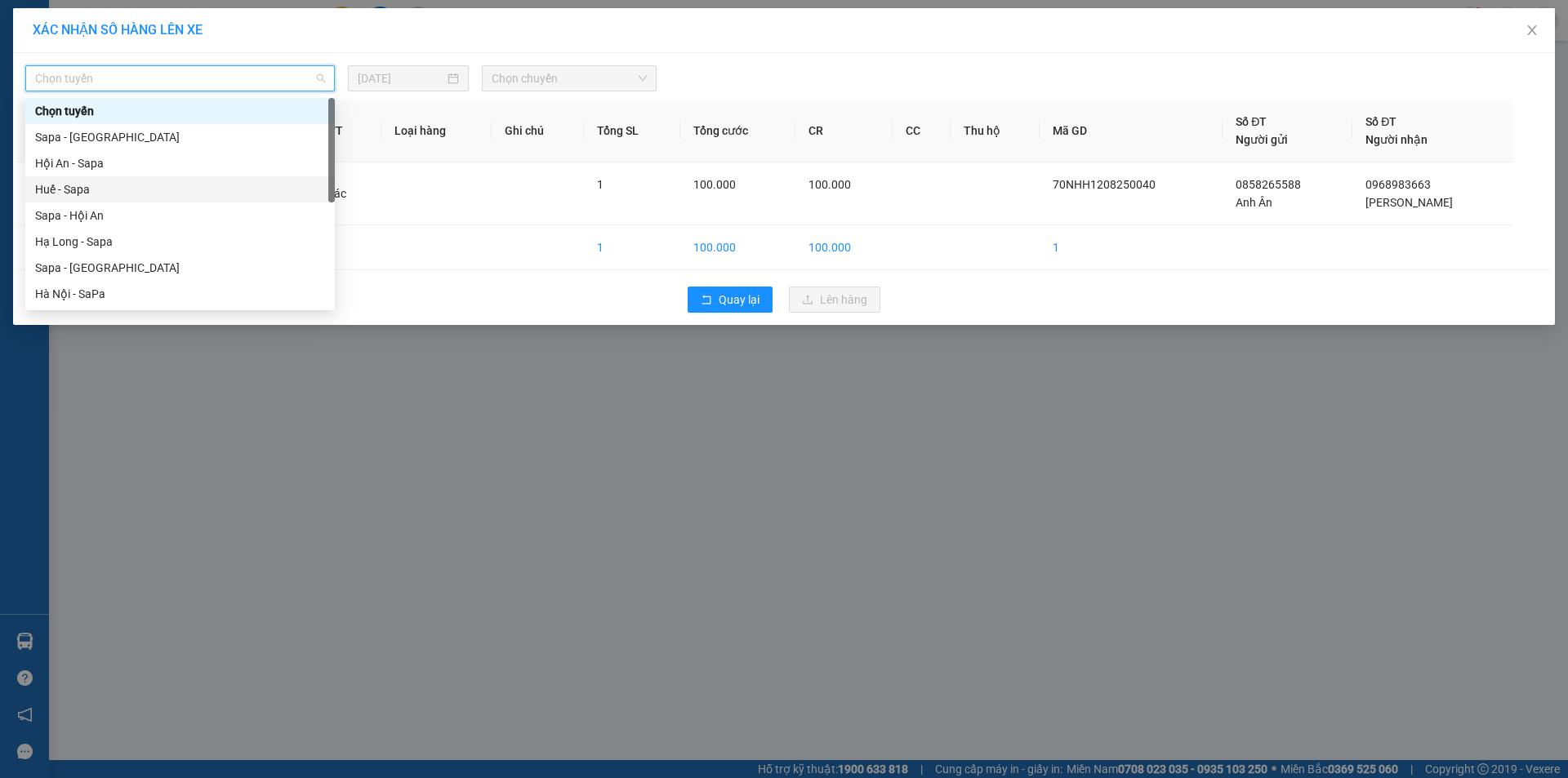
scroll to position [156, 0]
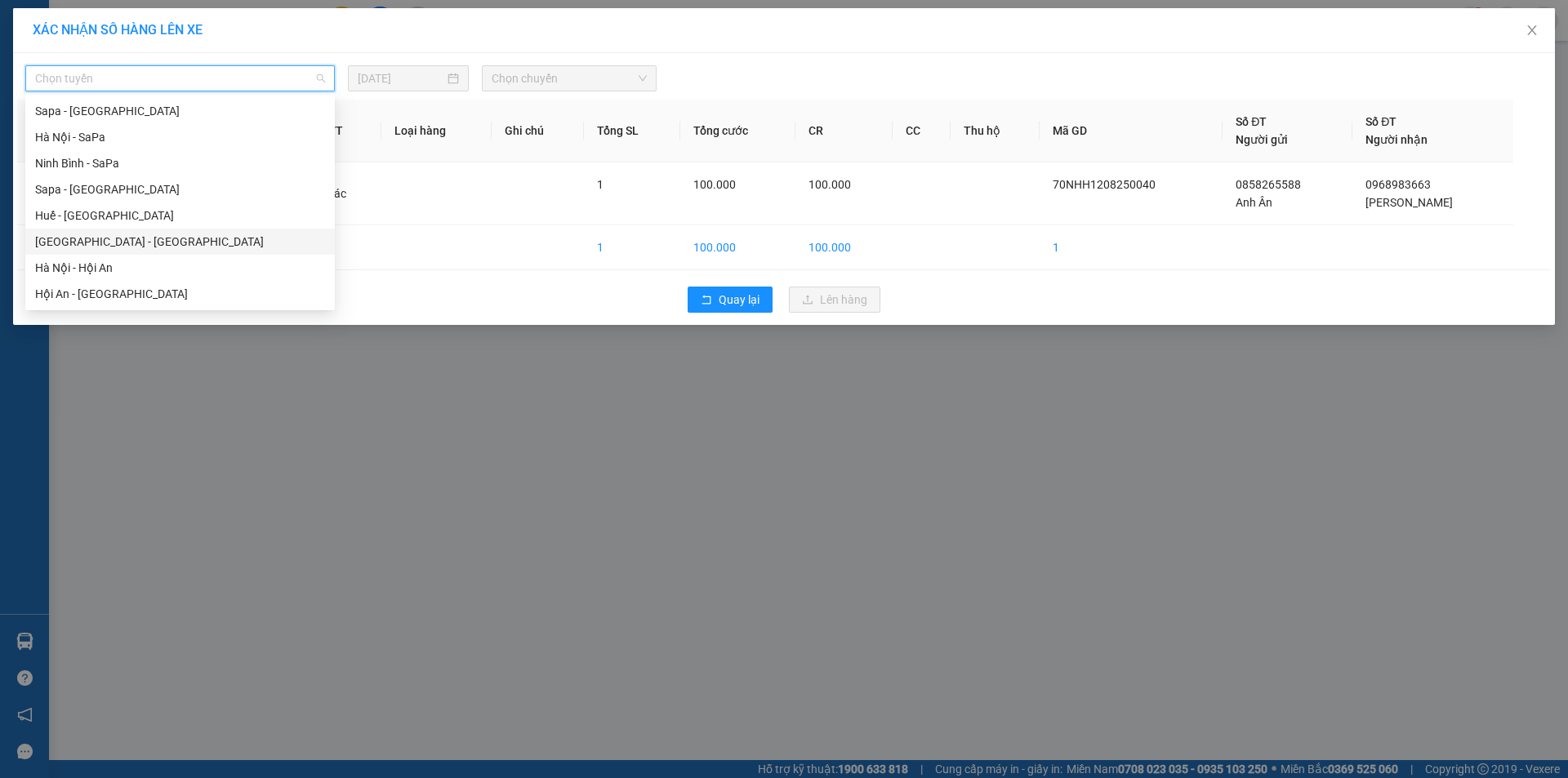
drag, startPoint x: 119, startPoint y: 215, endPoint x: 128, endPoint y: 242, distance: 28.5
click at [129, 241] on div "Hạ Long - Sapa Sapa - [GEOGRAPHIC_DATA] [GEOGRAPHIC_DATA] - [GEOGRAPHIC_DATA] […" at bounding box center [180, 189] width 310 height 235
click at [117, 266] on div "Hà Nội - Hội An" at bounding box center [180, 268] width 290 height 18
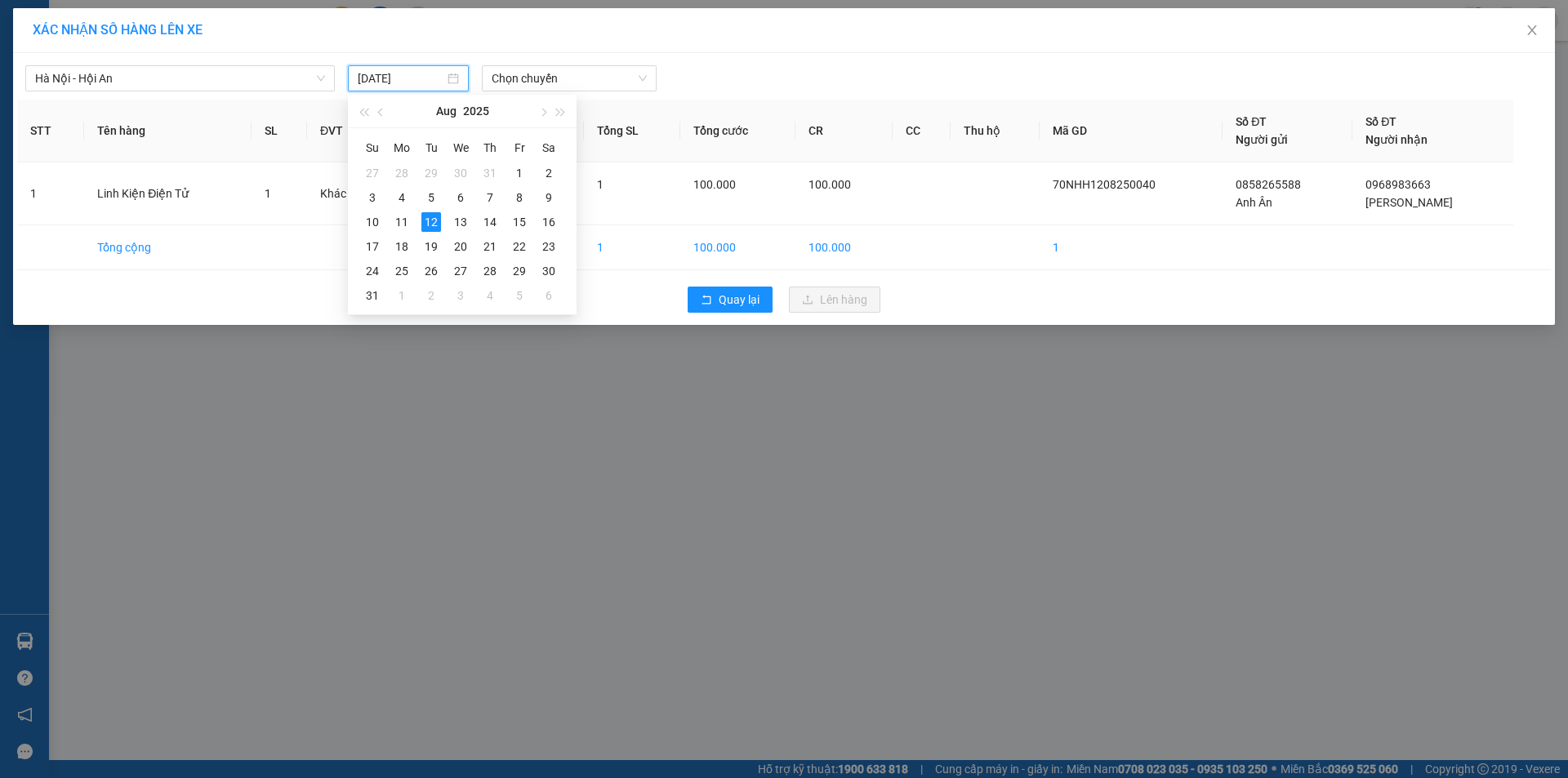
click at [416, 76] on input "[DATE]" at bounding box center [400, 78] width 86 height 18
click at [551, 80] on span "Chọn chuyến" at bounding box center [569, 78] width 155 height 25
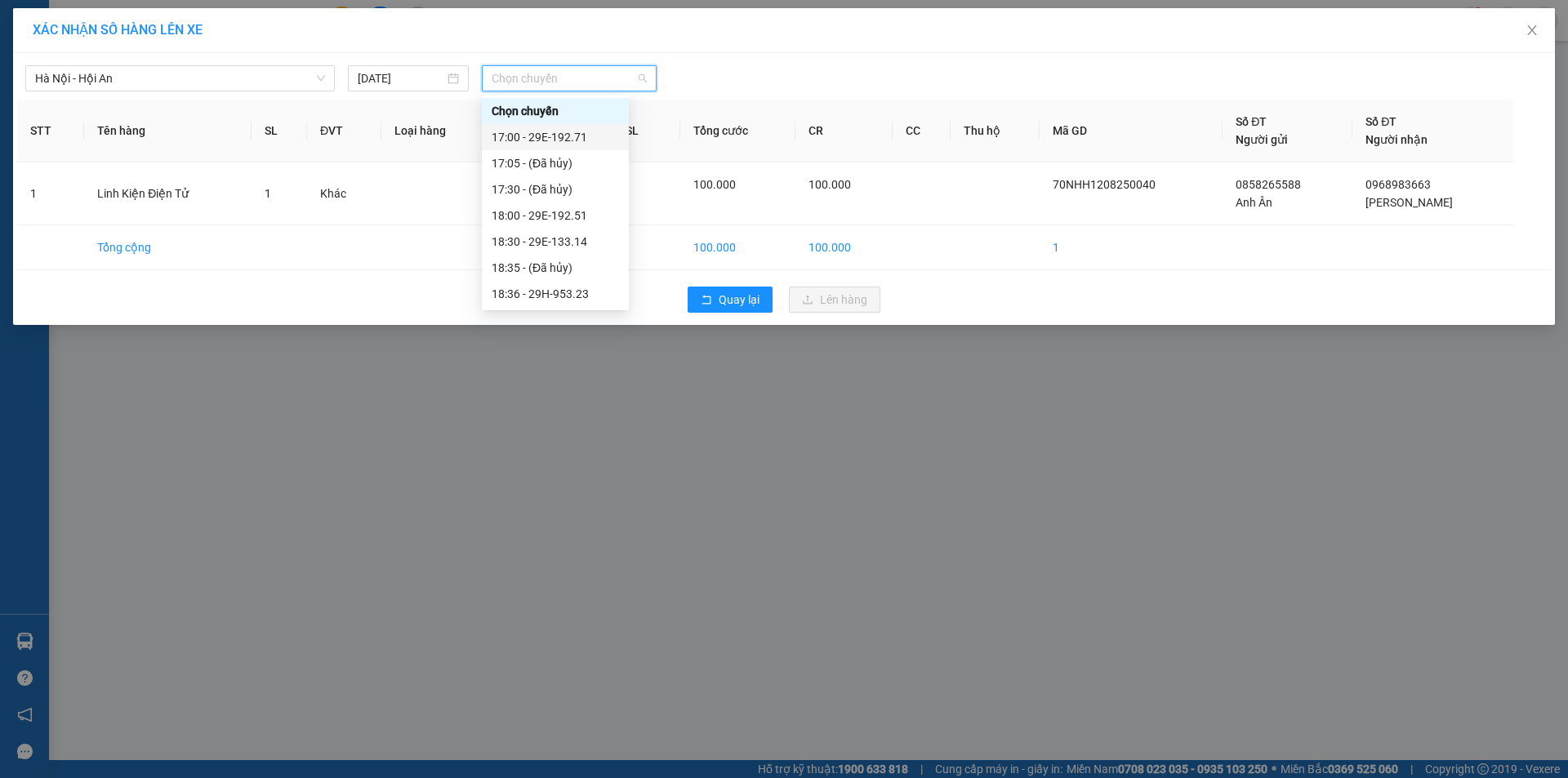
click at [553, 132] on div "17:00 - 29E-192.71" at bounding box center [555, 137] width 127 height 18
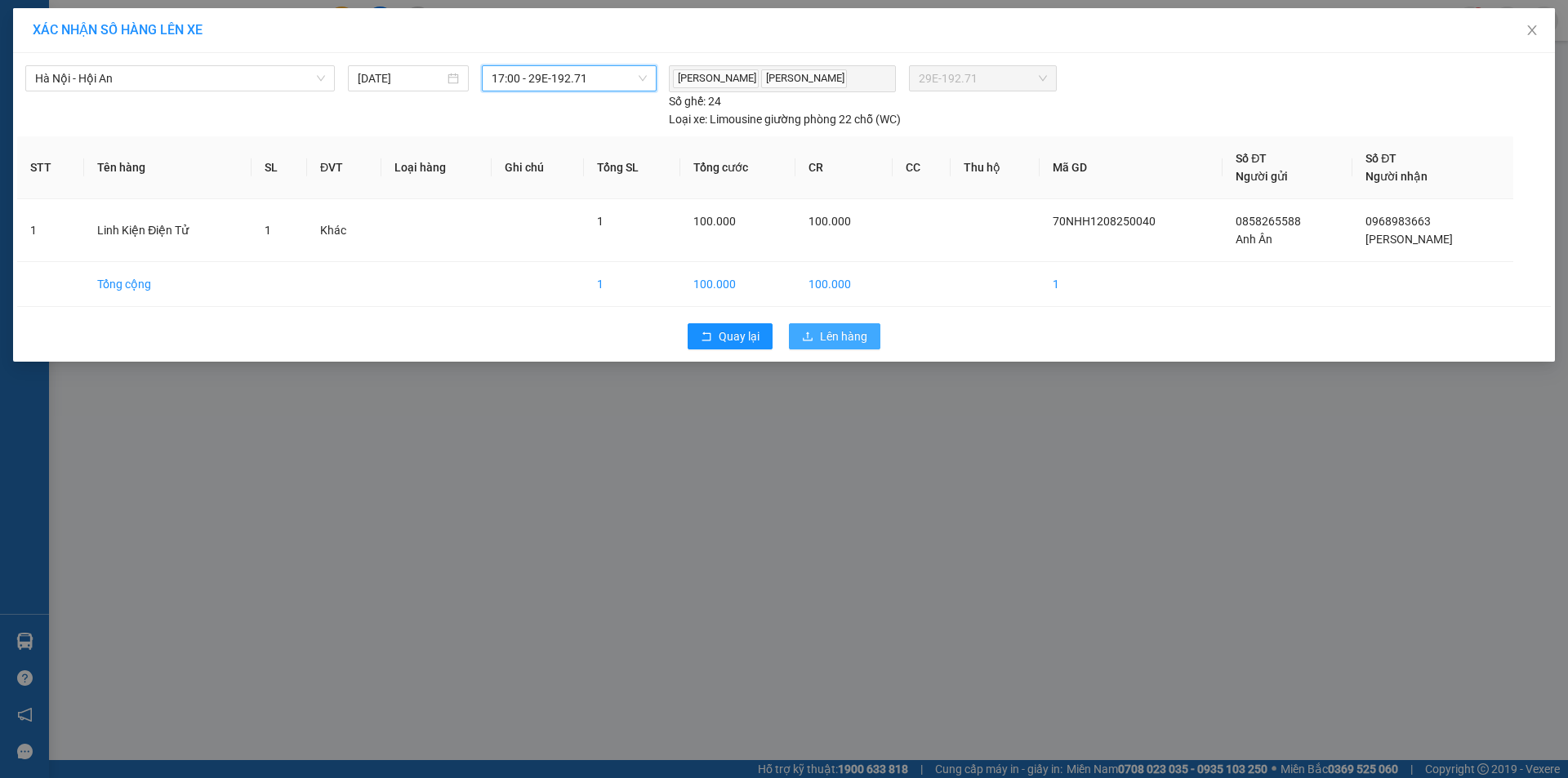
click at [823, 342] on button "Lên hàng" at bounding box center [834, 336] width 92 height 26
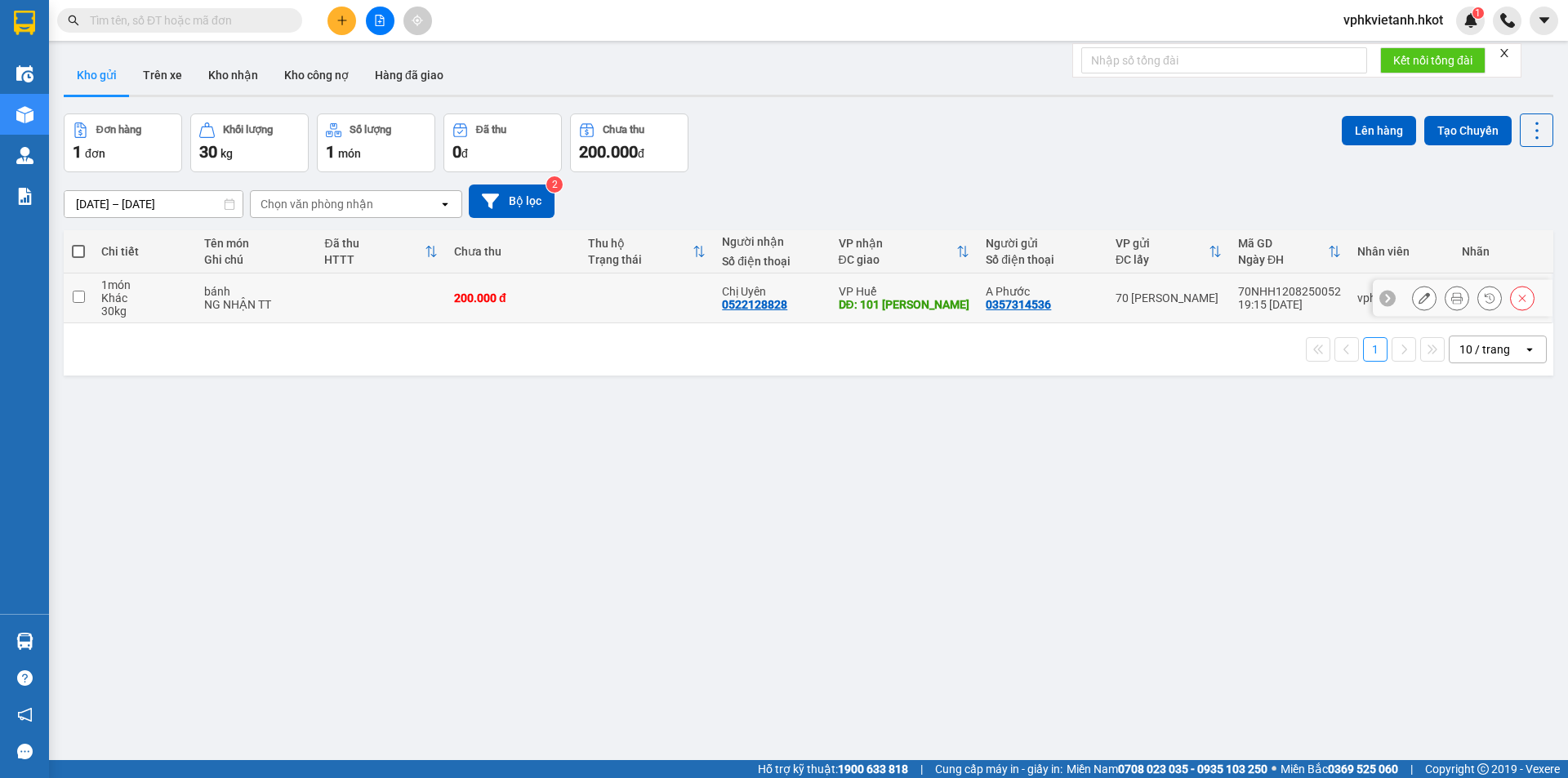
click at [187, 267] on th "Chi tiết" at bounding box center [145, 252] width 103 height 44
click at [187, 283] on td "1 món Khác 30 kg" at bounding box center [145, 299] width 103 height 50
checkbox input "true"
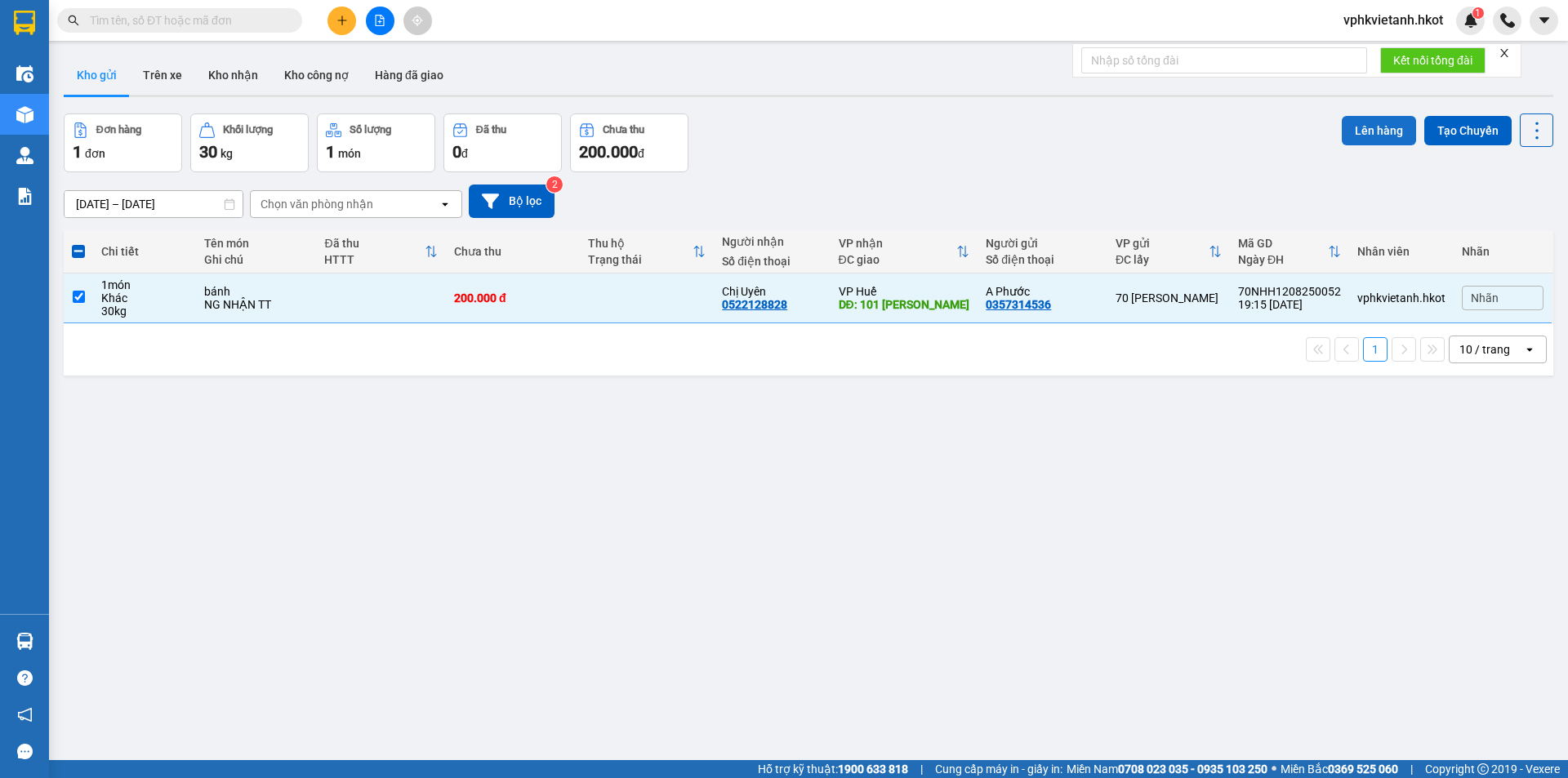
click at [1355, 124] on button "Lên hàng" at bounding box center [1379, 130] width 75 height 29
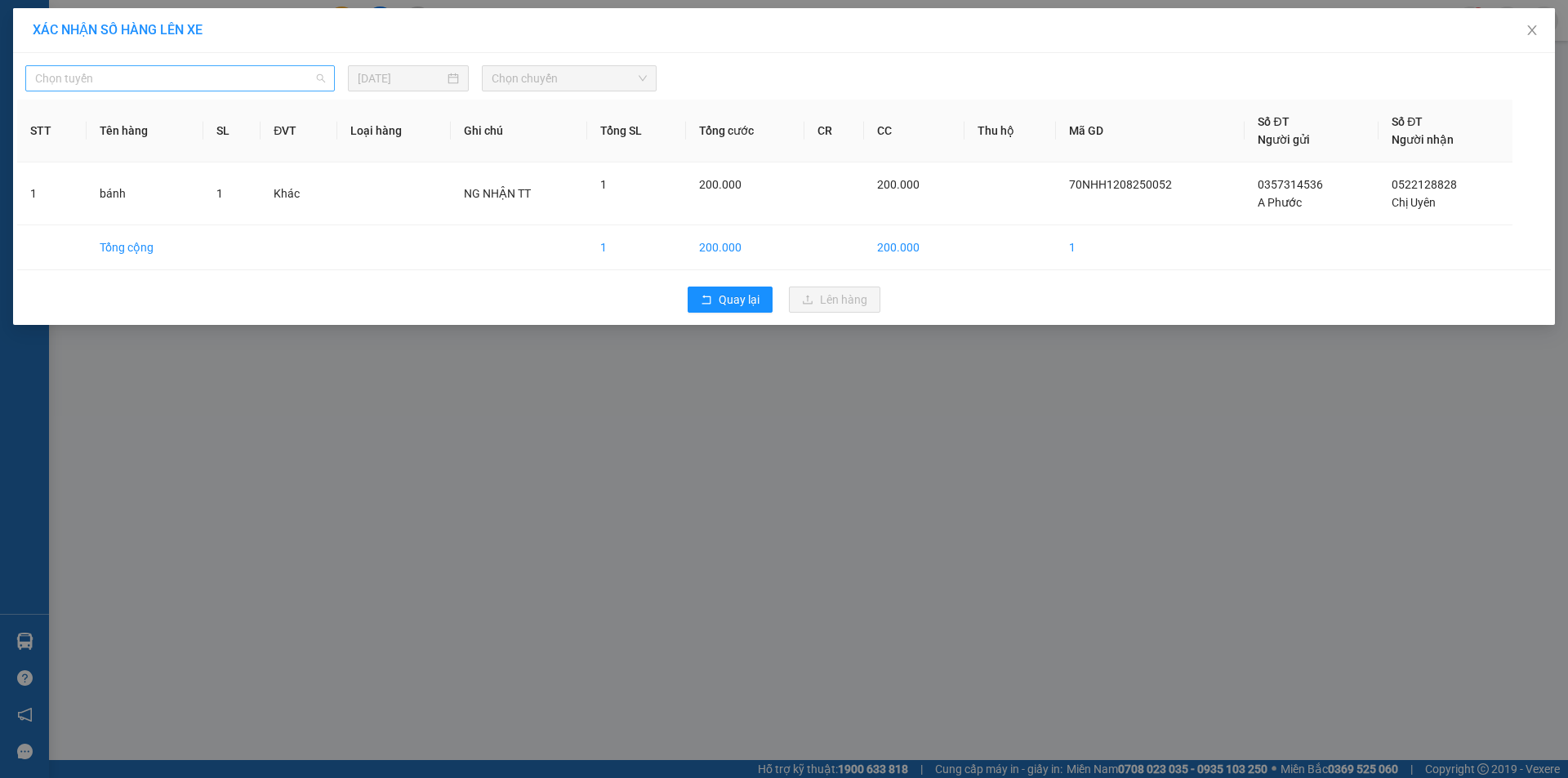
click at [129, 85] on span "Chọn tuyến" at bounding box center [180, 78] width 290 height 25
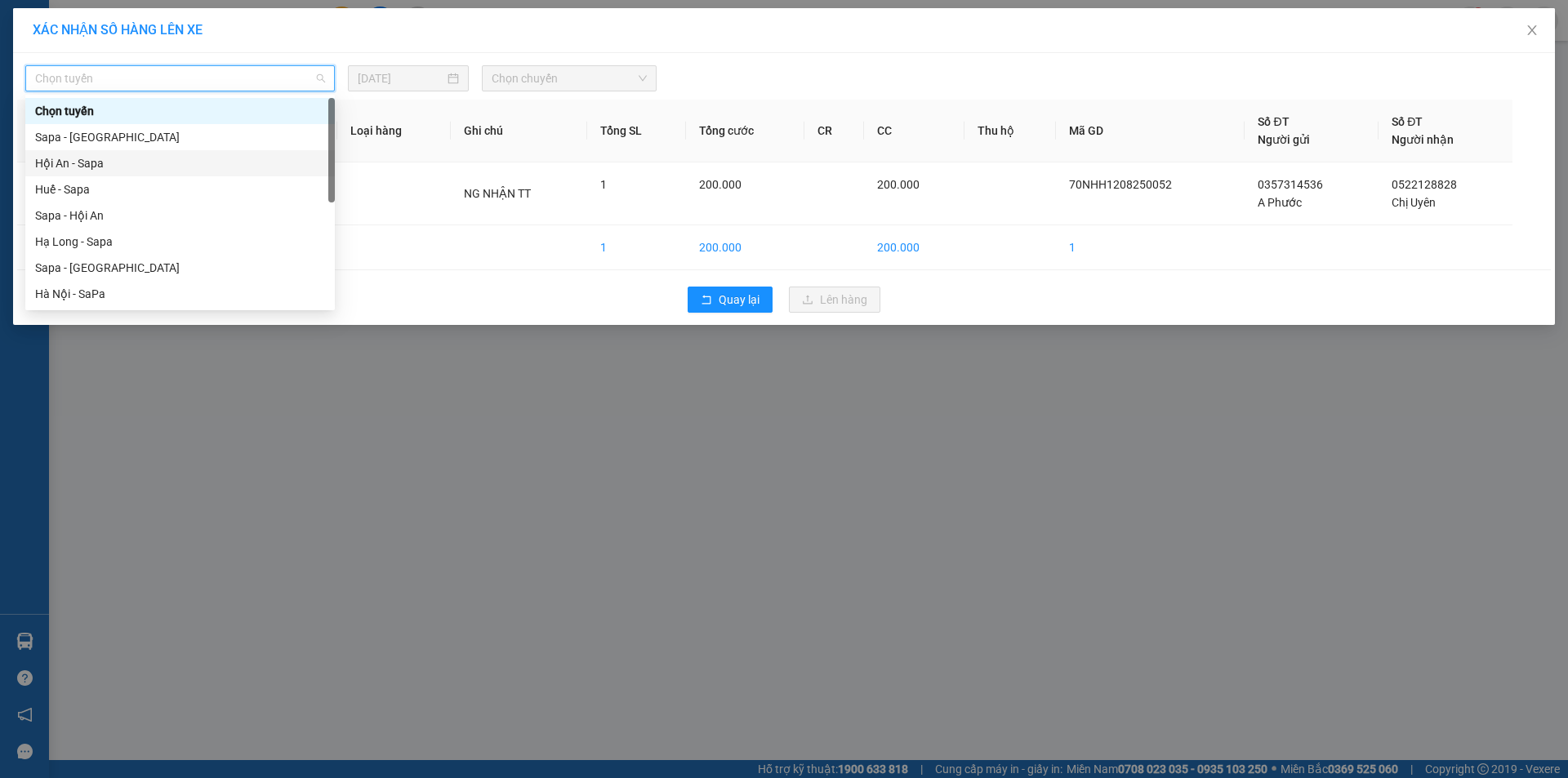
scroll to position [156, 0]
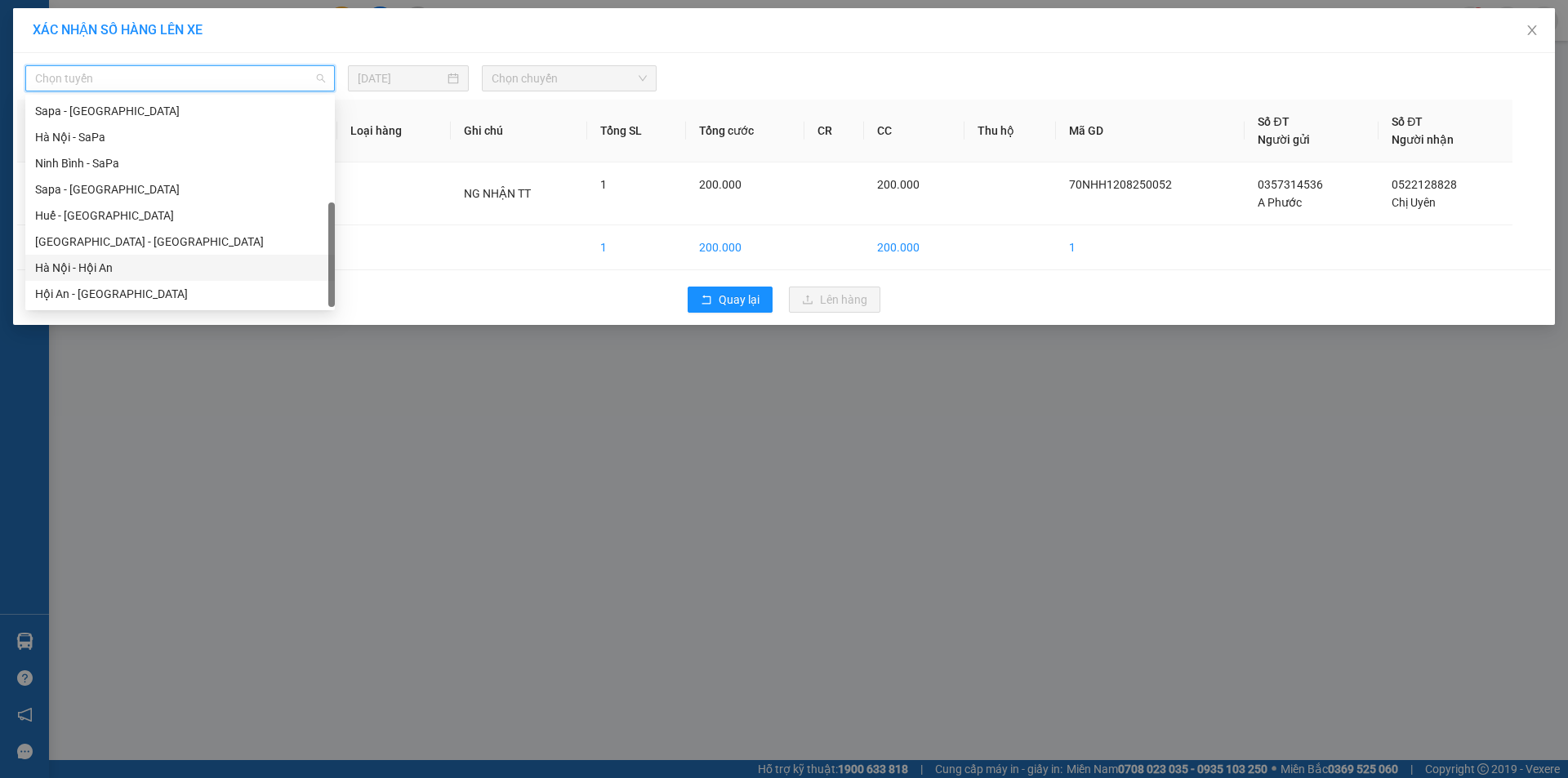
click at [100, 262] on div "Hà Nội - Hội An" at bounding box center [180, 268] width 290 height 18
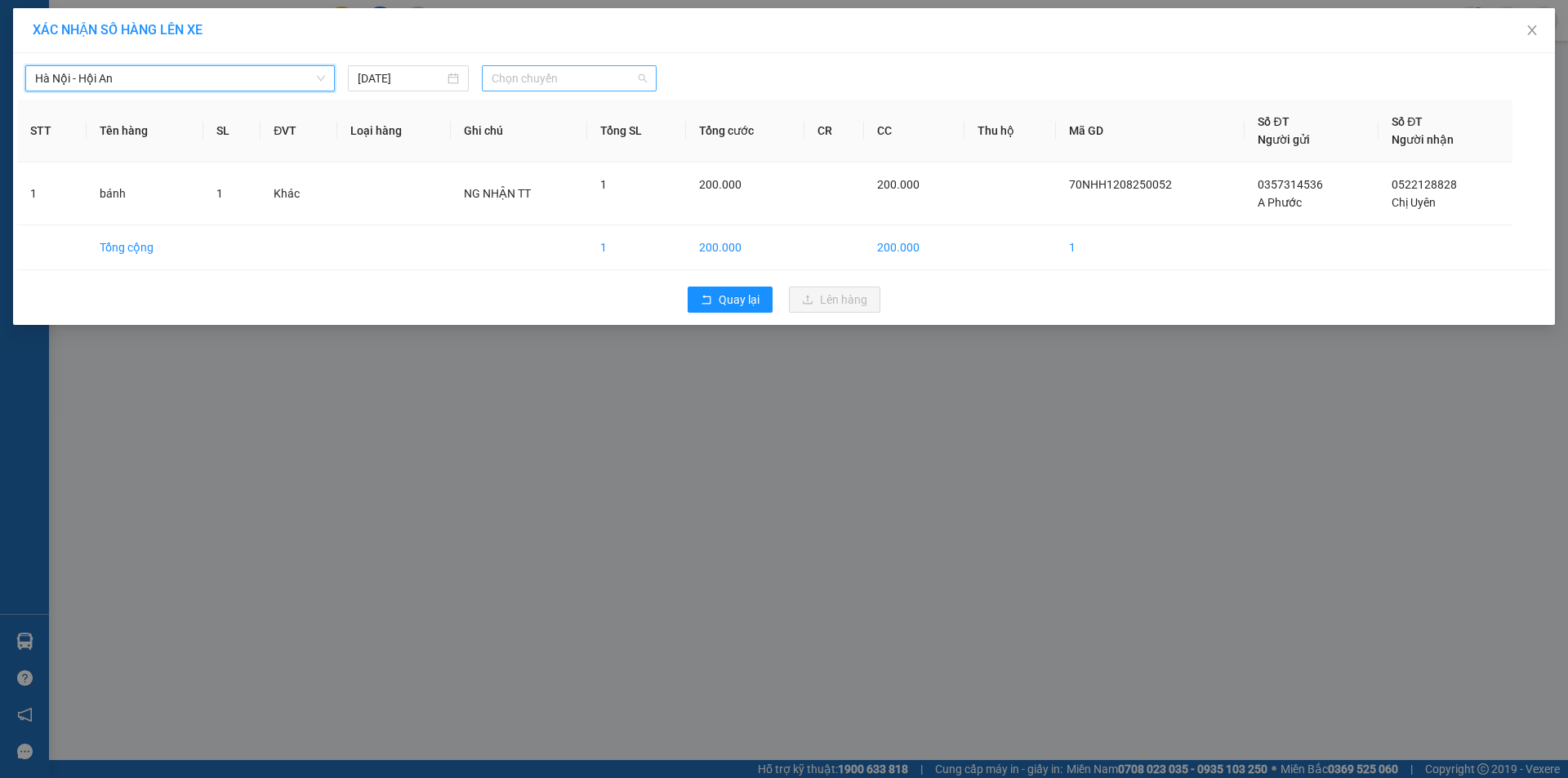
click at [504, 82] on span "Chọn chuyến" at bounding box center [569, 78] width 155 height 25
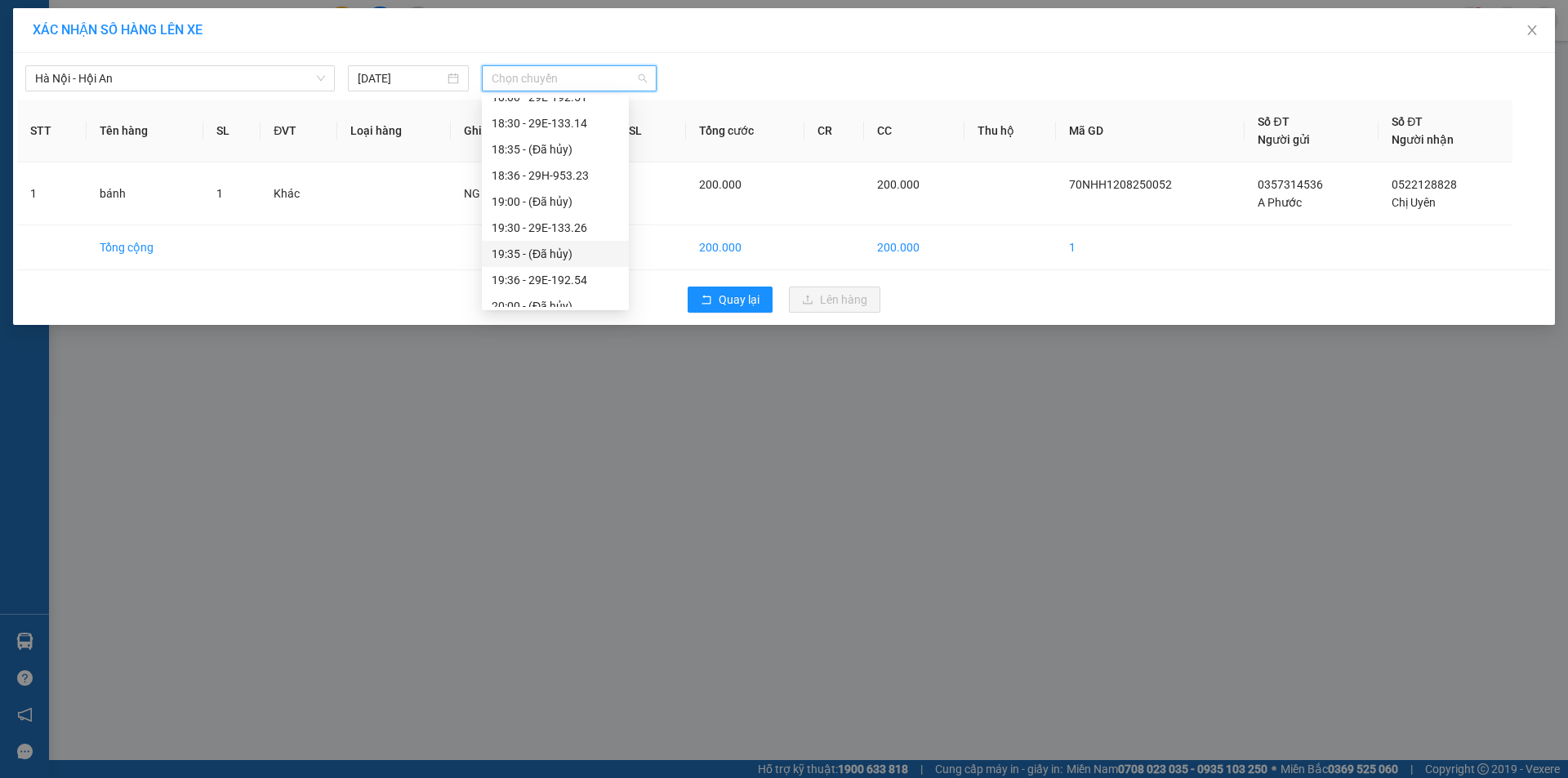
scroll to position [183, 0]
click at [574, 157] on div "19:30 - 29E-133.26" at bounding box center [555, 164] width 127 height 18
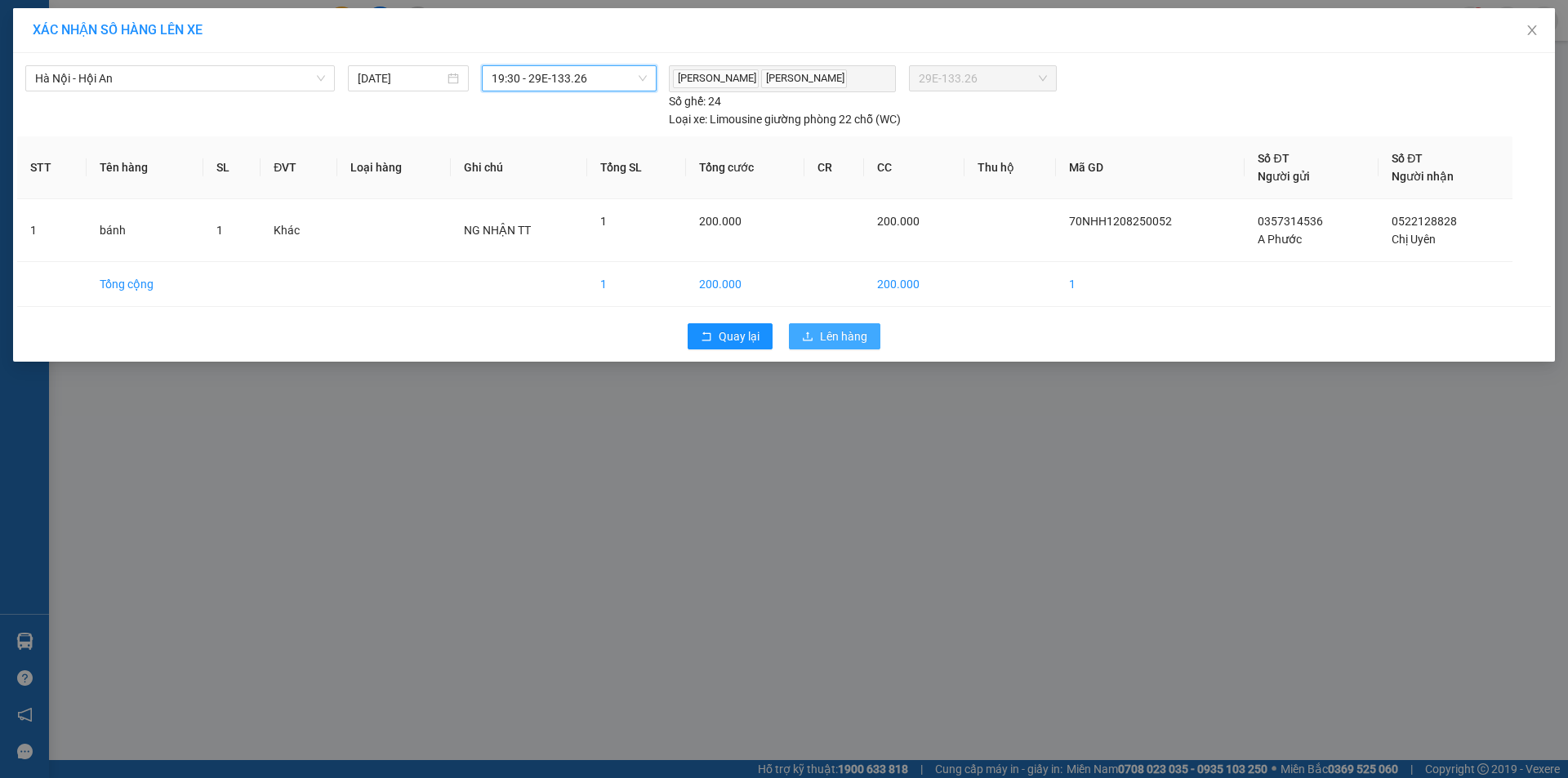
click at [811, 334] on icon "upload" at bounding box center [808, 336] width 12 height 12
